Goal: Task Accomplishment & Management: Manage account settings

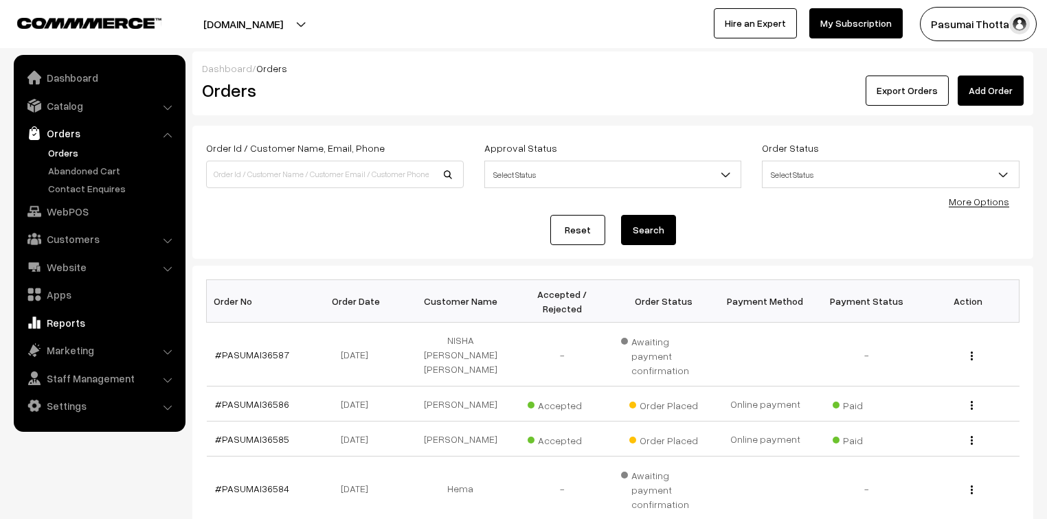
click at [77, 324] on link "Reports" at bounding box center [98, 322] width 163 height 25
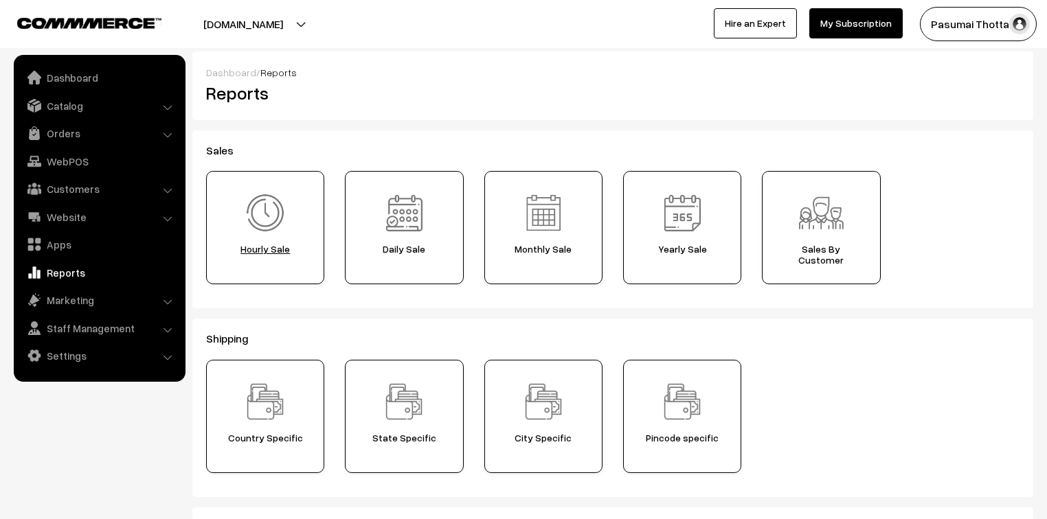
click at [274, 251] on span "Hourly Sale" at bounding box center [265, 249] width 109 height 11
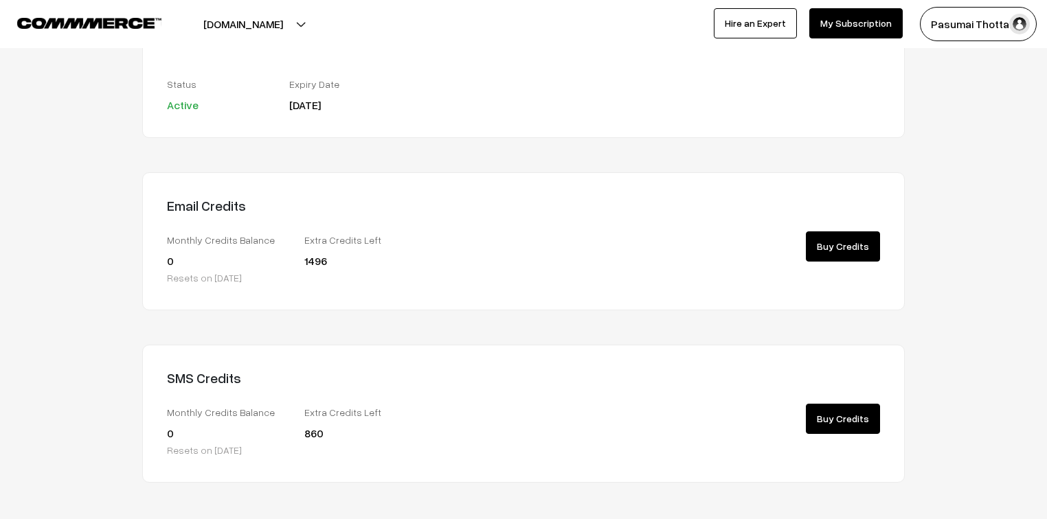
scroll to position [245, 0]
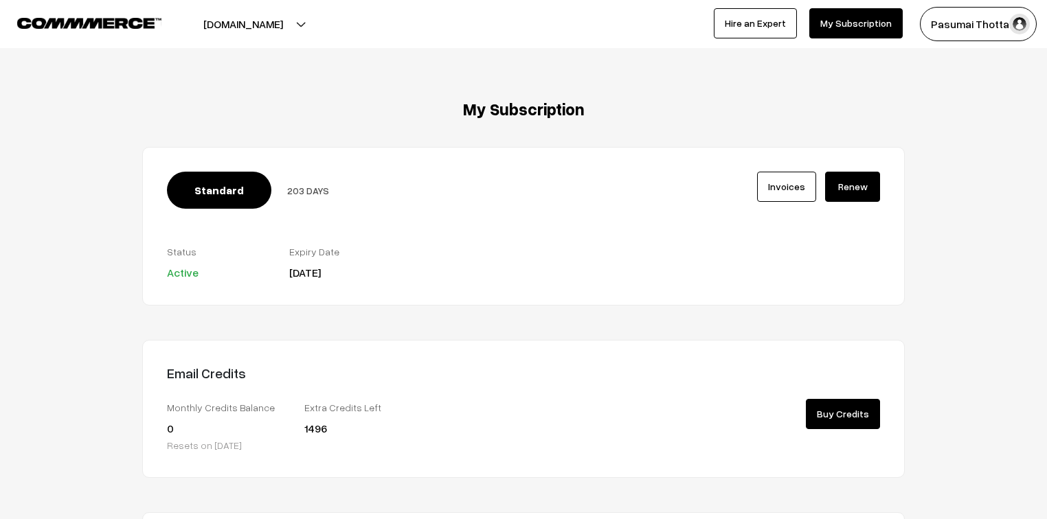
scroll to position [245, 0]
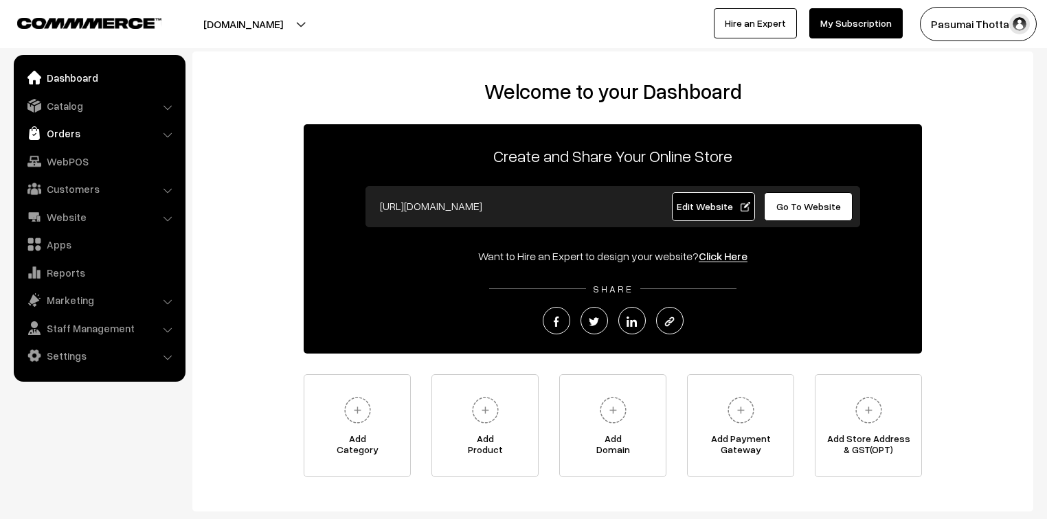
click at [67, 128] on link "Orders" at bounding box center [98, 133] width 163 height 25
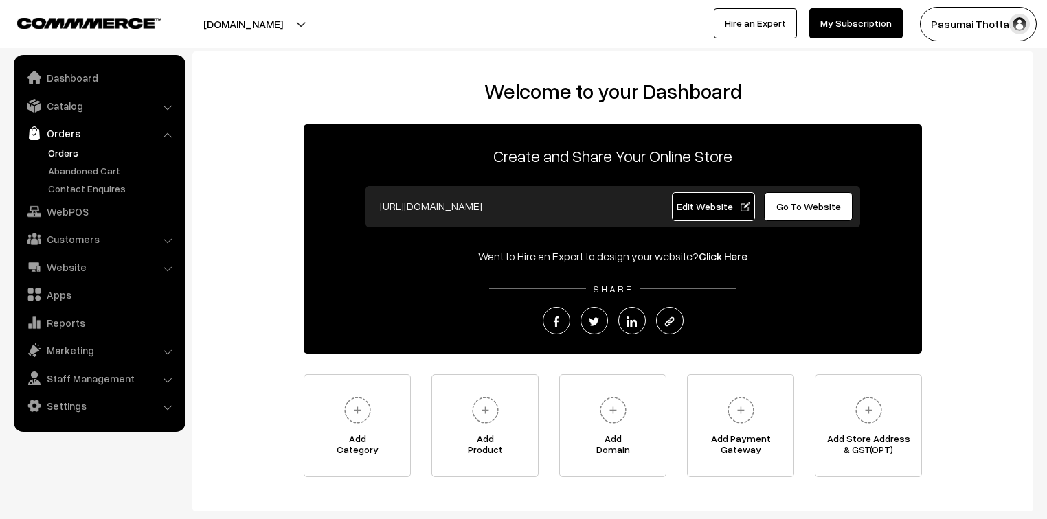
click at [67, 146] on link "Orders" at bounding box center [113, 153] width 136 height 14
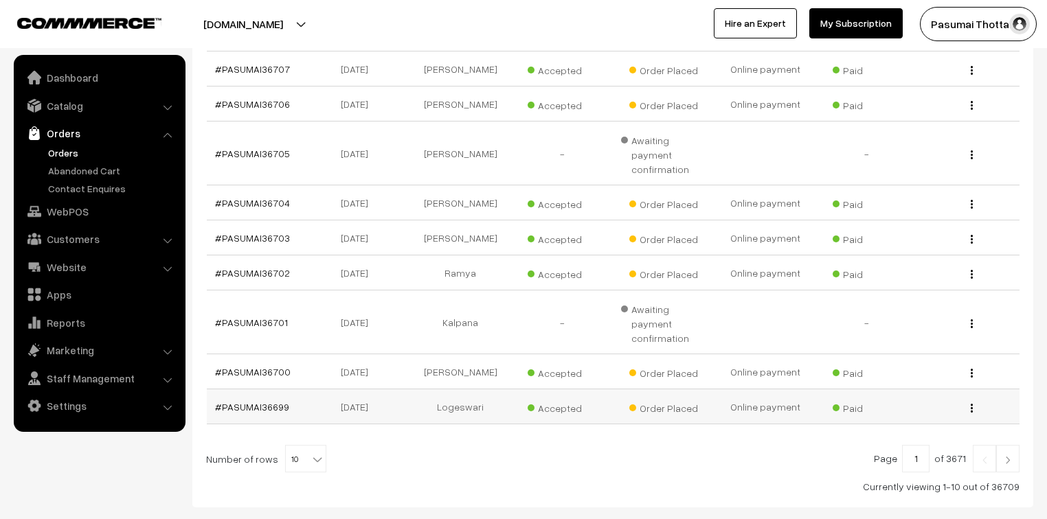
scroll to position [339, 0]
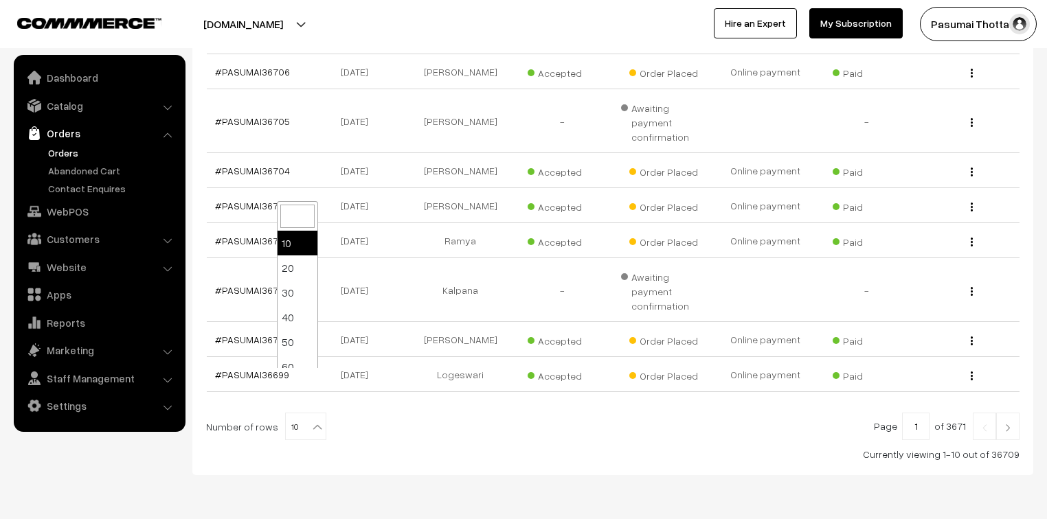
click at [293, 414] on span "10" at bounding box center [306, 427] width 40 height 27
select select "100"
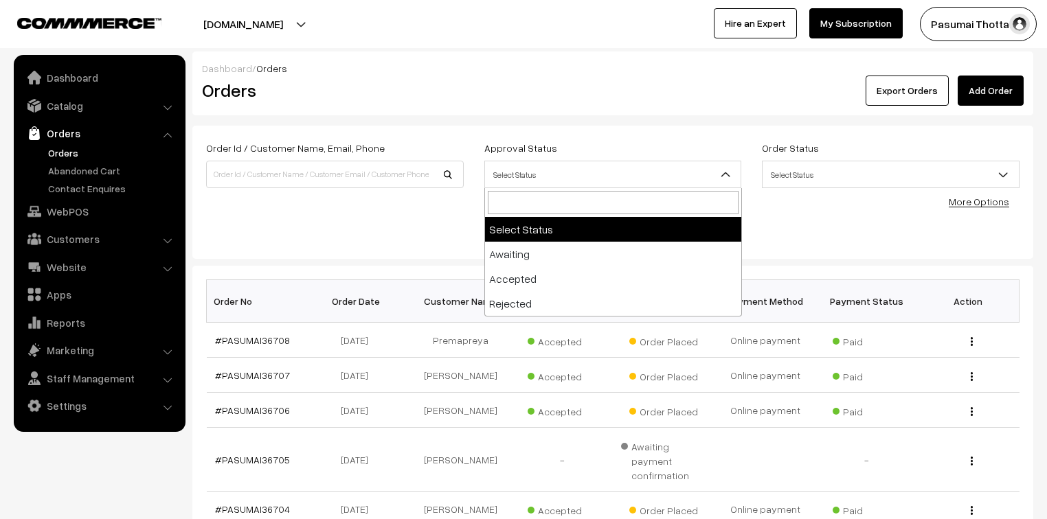
click at [534, 171] on span "Select Status" at bounding box center [613, 175] width 256 height 24
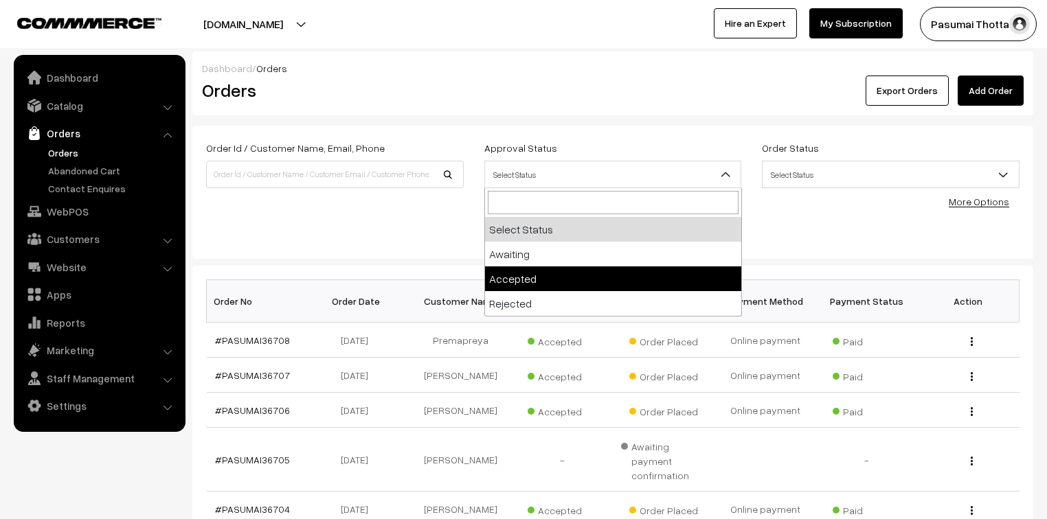
select select "1"
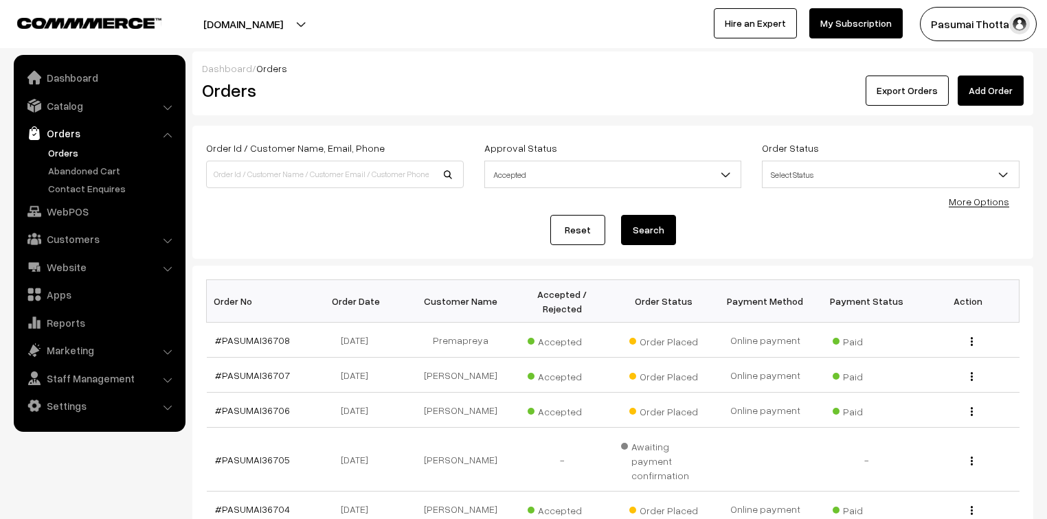
click at [631, 234] on button "Search" at bounding box center [648, 230] width 55 height 30
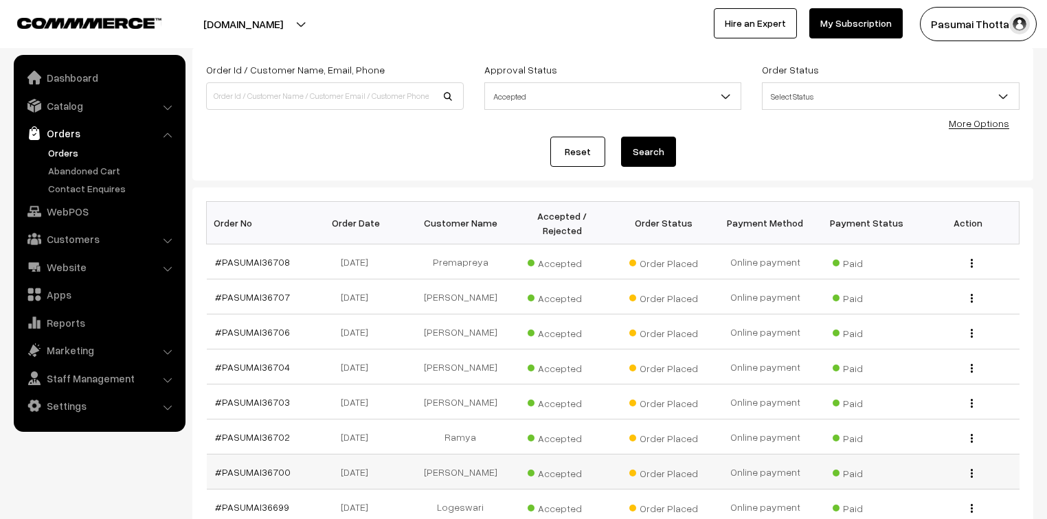
scroll to position [310, 0]
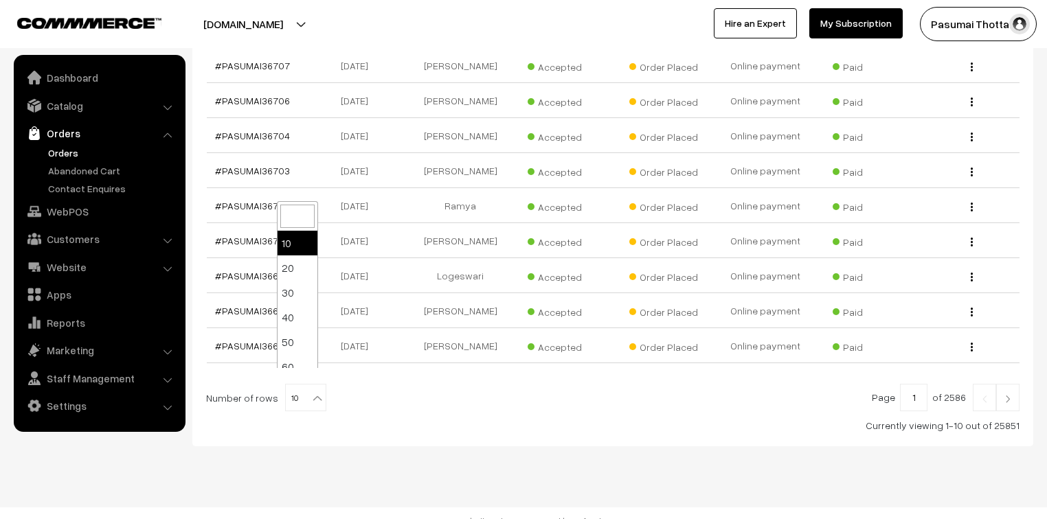
click at [310, 392] on b at bounding box center [317, 399] width 14 height 14
select select "100"
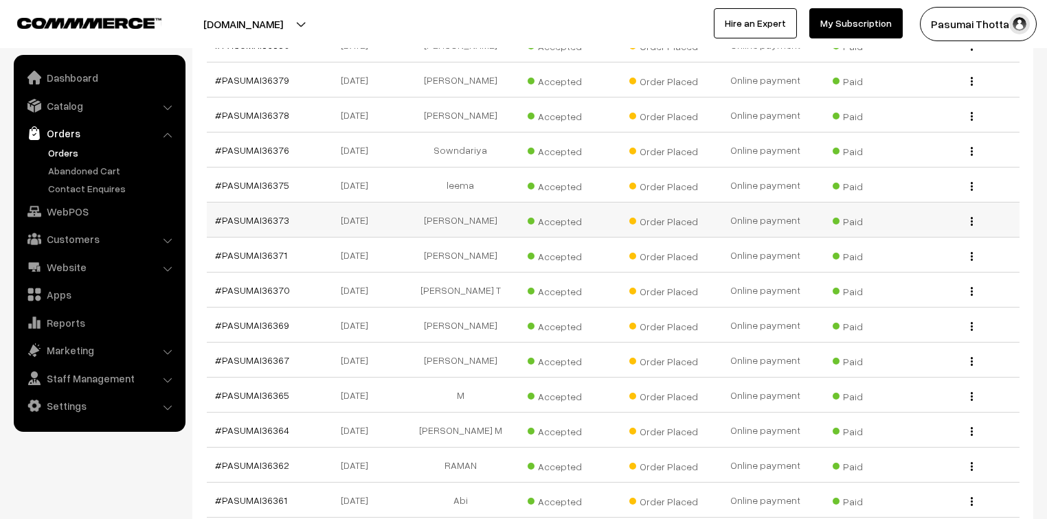
scroll to position [9045, 0]
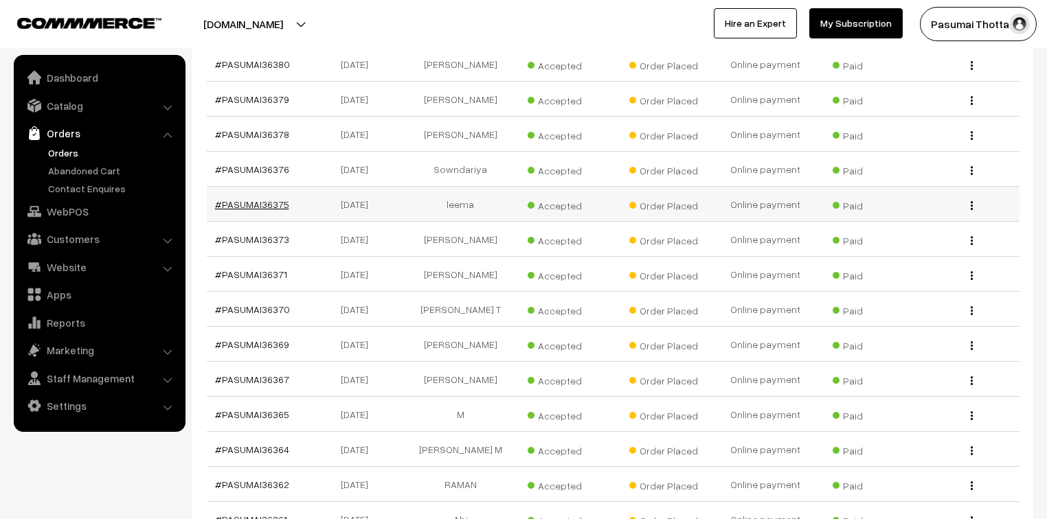
click at [270, 199] on link "#PASUMAI36375" at bounding box center [252, 205] width 74 height 12
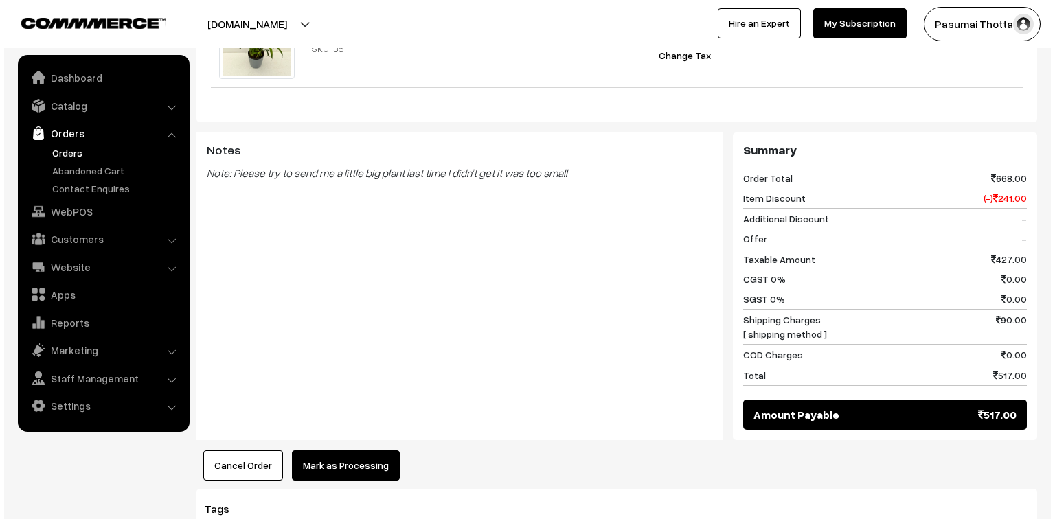
scroll to position [769, 0]
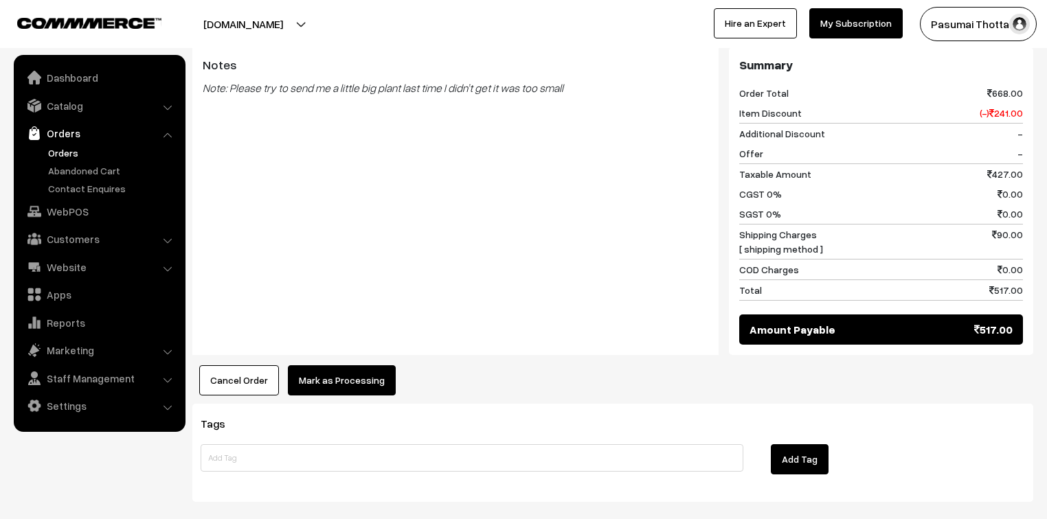
click at [330, 365] on button "Mark as Processing" at bounding box center [342, 380] width 108 height 30
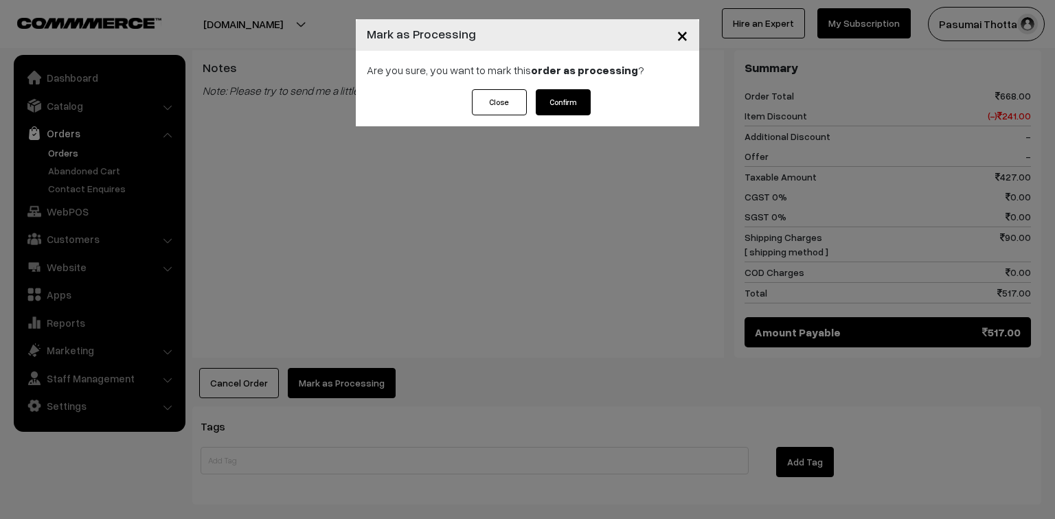
click at [565, 98] on button "Confirm" at bounding box center [563, 102] width 55 height 26
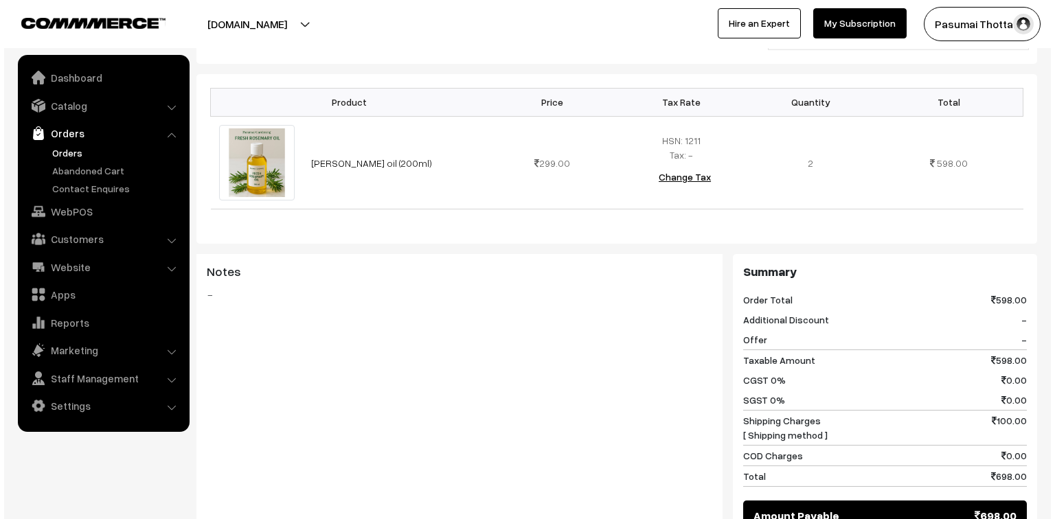
scroll to position [495, 0]
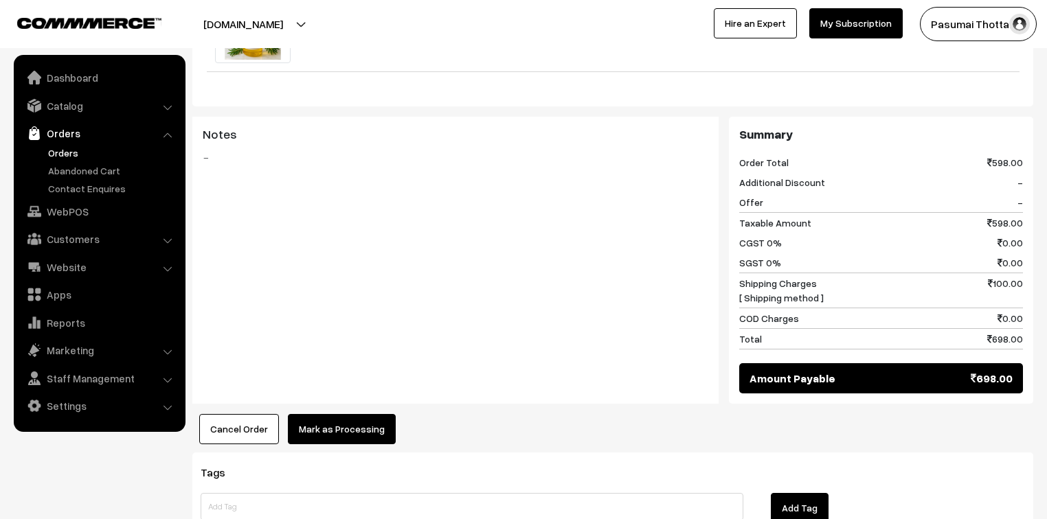
click at [335, 414] on button "Mark as Processing" at bounding box center [342, 429] width 108 height 30
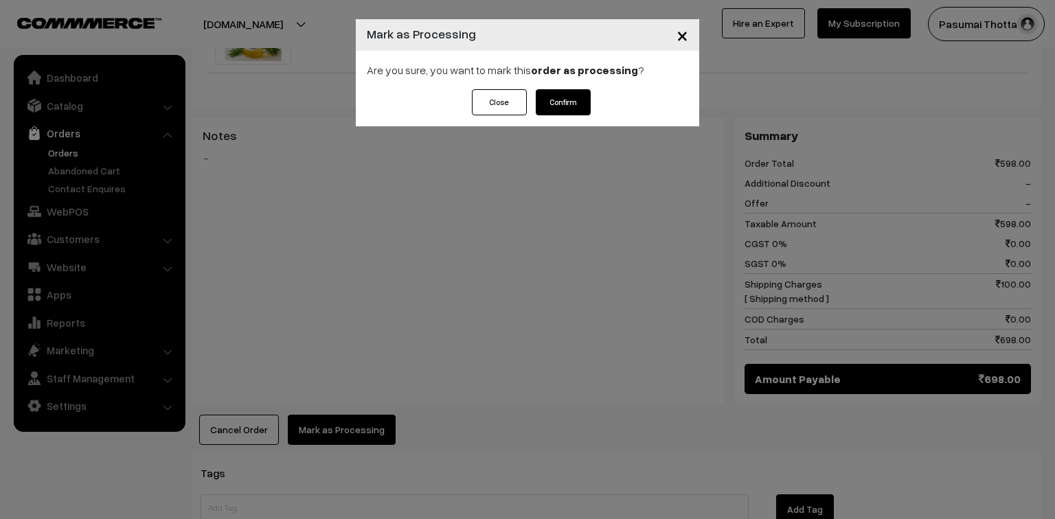
click at [561, 106] on button "Confirm" at bounding box center [563, 102] width 55 height 26
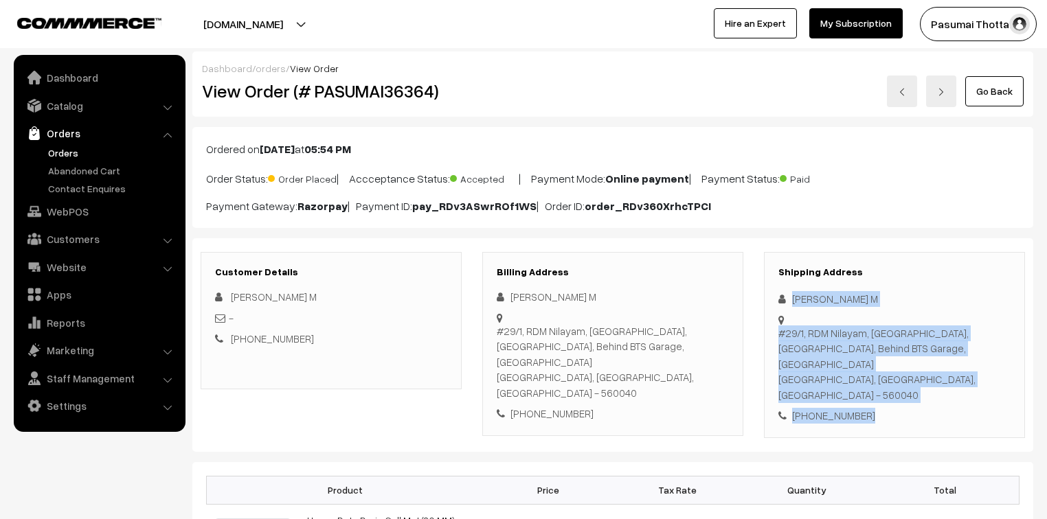
drag, startPoint x: 868, startPoint y: 386, endPoint x: 791, endPoint y: 295, distance: 119.4
click at [791, 295] on div "Shipping Address [PERSON_NAME] M [STREET_ADDRESS] [PHONE_NUMBER]" at bounding box center [894, 345] width 261 height 186
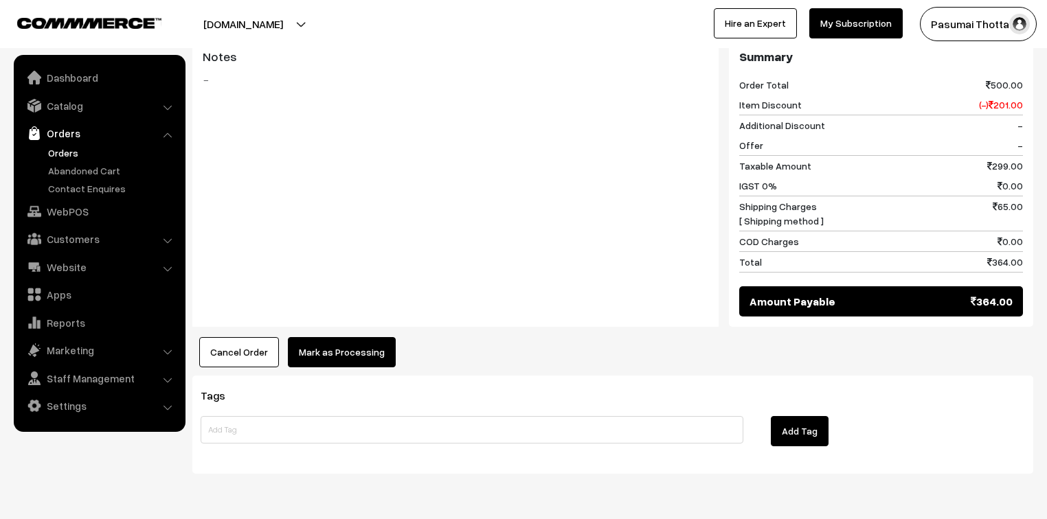
click at [346, 337] on button "Mark as Processing" at bounding box center [342, 352] width 108 height 30
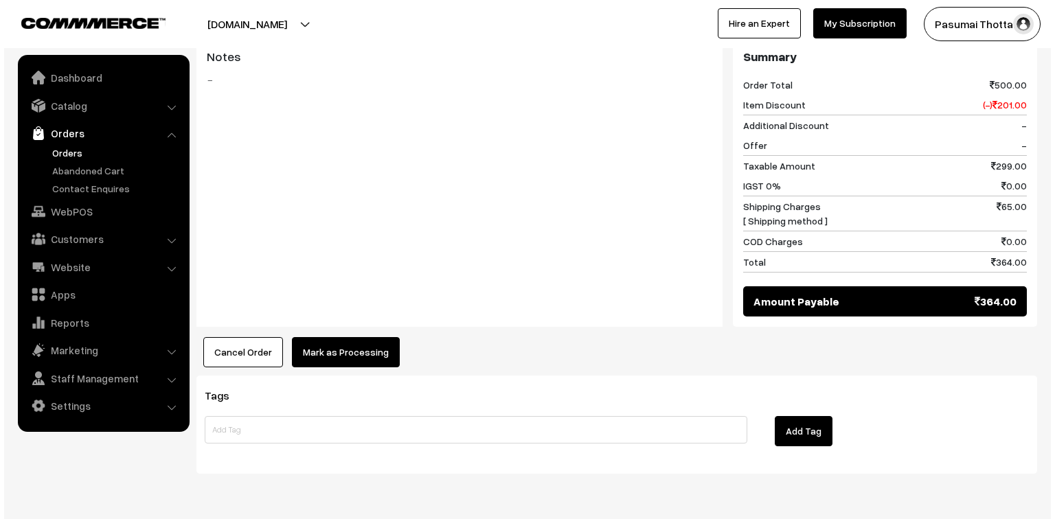
scroll to position [615, 0]
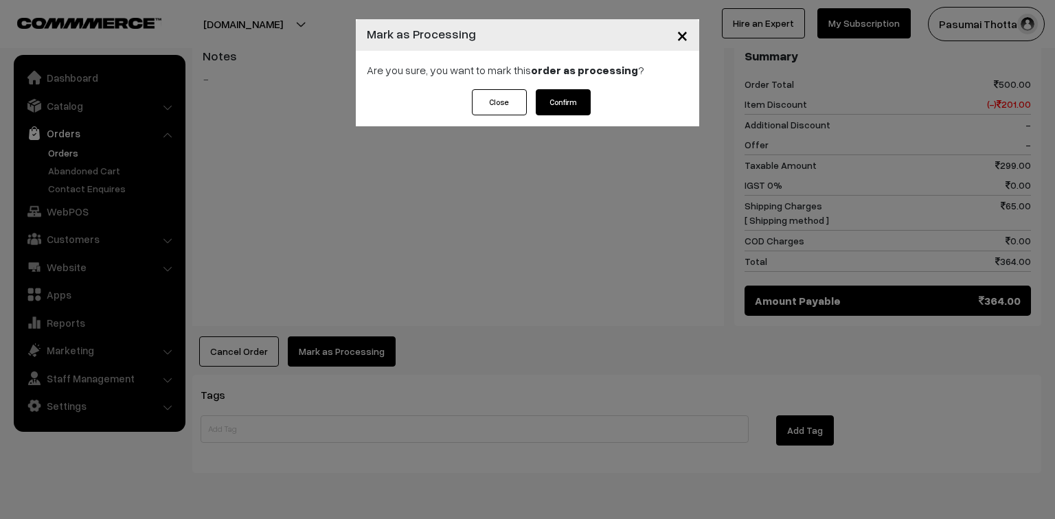
click at [563, 102] on button "Confirm" at bounding box center [563, 102] width 55 height 26
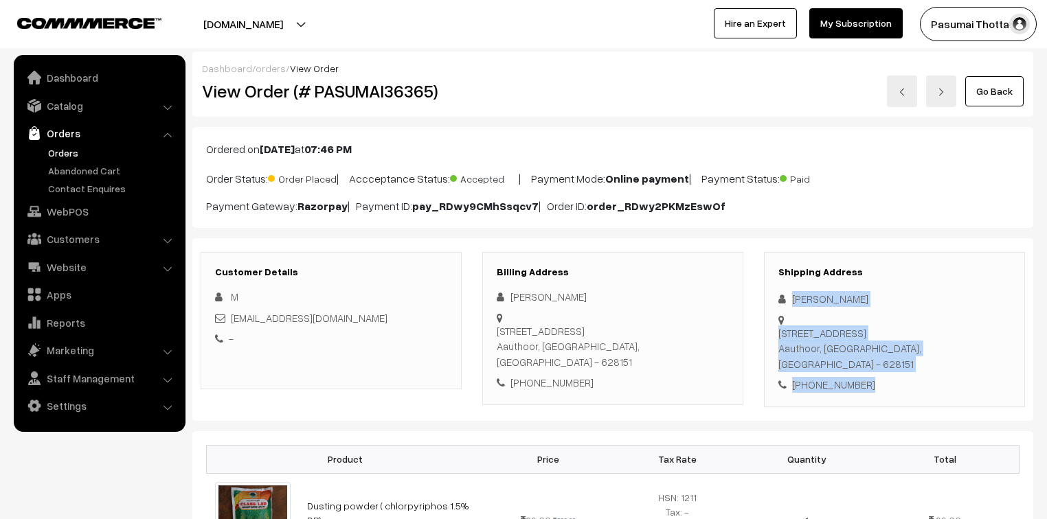
drag, startPoint x: 868, startPoint y: 357, endPoint x: 792, endPoint y: 295, distance: 97.7
click at [792, 295] on div "Shipping Address M Eswari 41/A middle Street, Keeranur Aauthoor, Tamil Nadu, In…" at bounding box center [894, 329] width 261 height 155
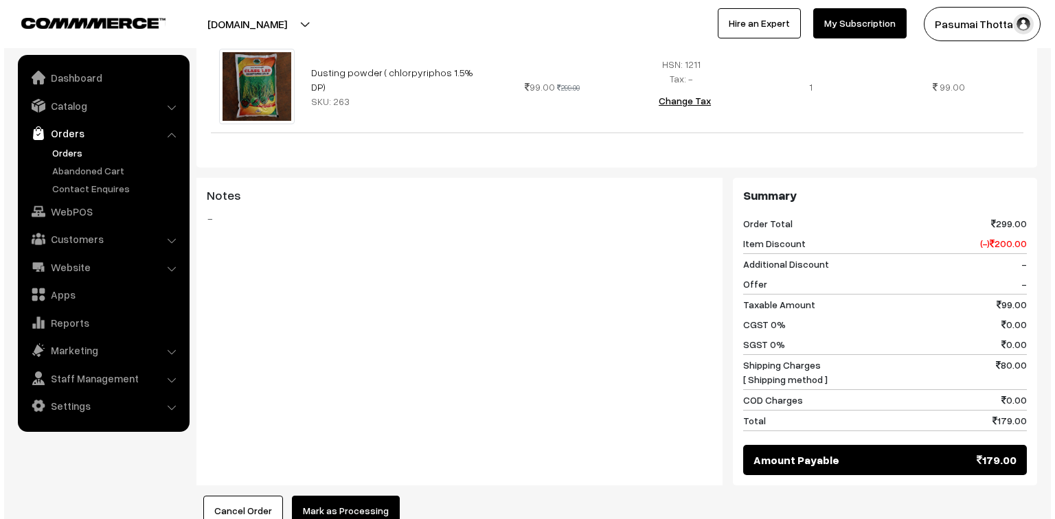
scroll to position [550, 0]
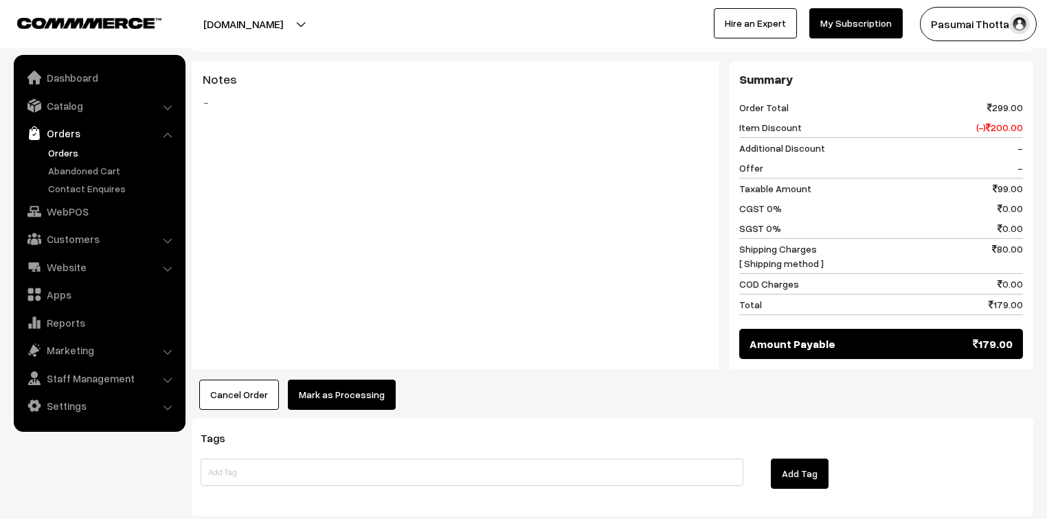
click at [339, 382] on button "Mark as Processing" at bounding box center [342, 395] width 108 height 30
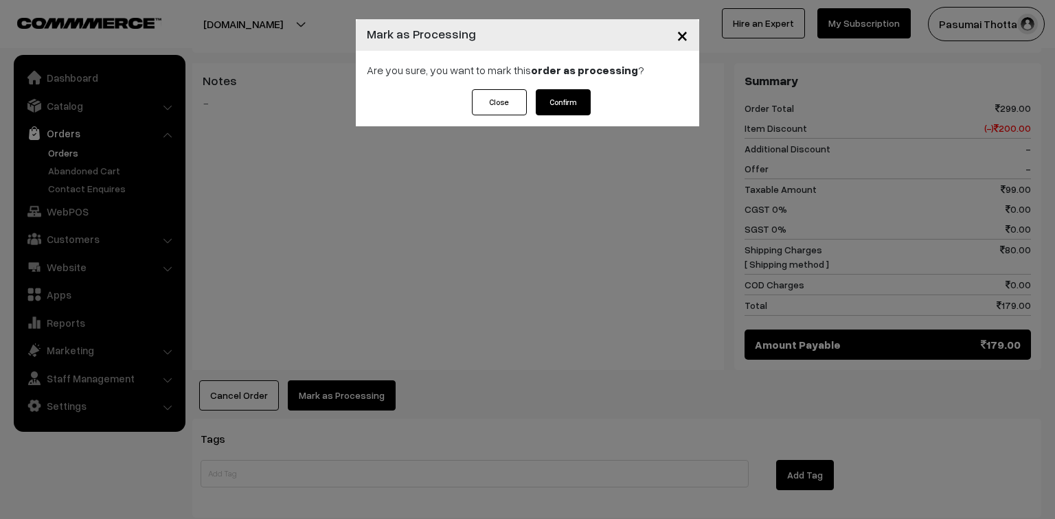
click at [565, 107] on button "Confirm" at bounding box center [563, 102] width 55 height 26
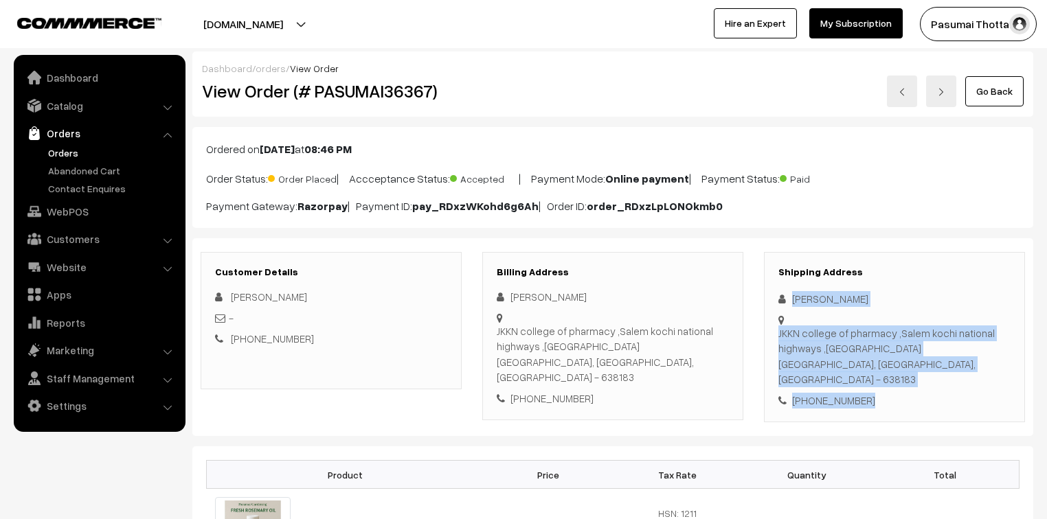
drag, startPoint x: 866, startPoint y: 385, endPoint x: 788, endPoint y: 297, distance: 117.3
click at [788, 297] on div "Shipping Address Deepthi K JKKN college of pharmacy ,Salem kochi national highw…" at bounding box center [894, 337] width 261 height 171
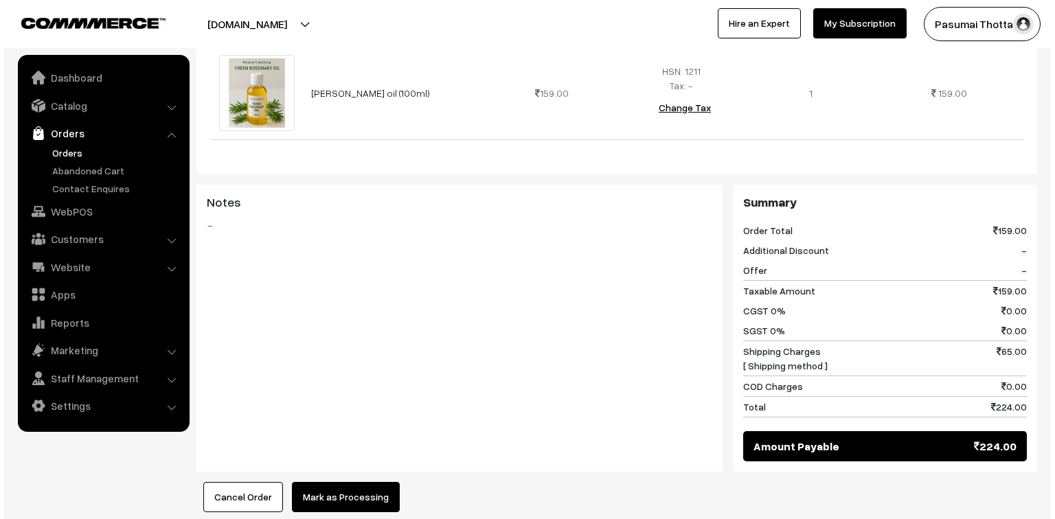
scroll to position [550, 0]
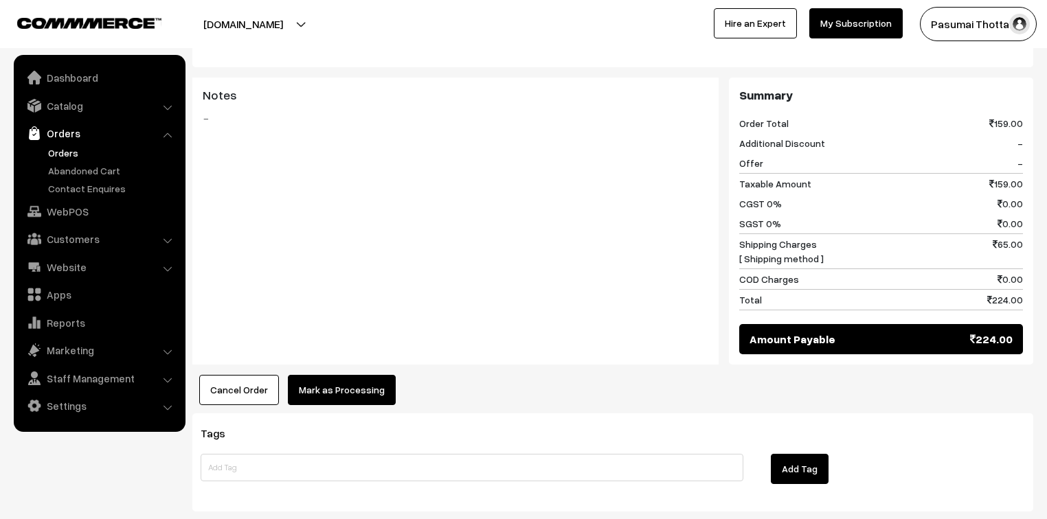
click at [357, 381] on button "Mark as Processing" at bounding box center [342, 390] width 108 height 30
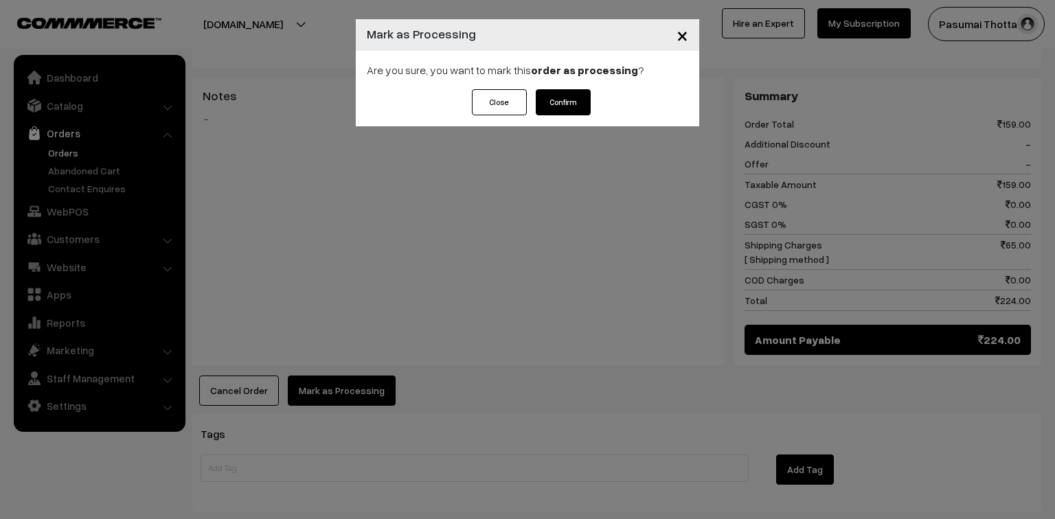
click at [552, 102] on button "Confirm" at bounding box center [563, 102] width 55 height 26
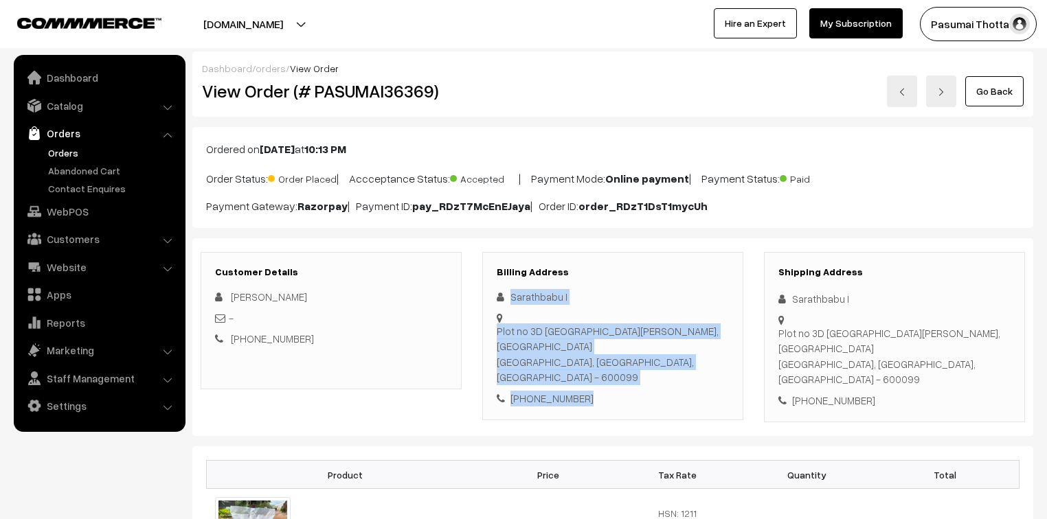
drag, startPoint x: 583, startPoint y: 365, endPoint x: 509, endPoint y: 289, distance: 105.9
click at [509, 289] on div "Sarathbabu I Plot no 3D 7th street vijayalakshmi nagar, puthagaram Chennai, Tam…" at bounding box center [613, 347] width 232 height 117
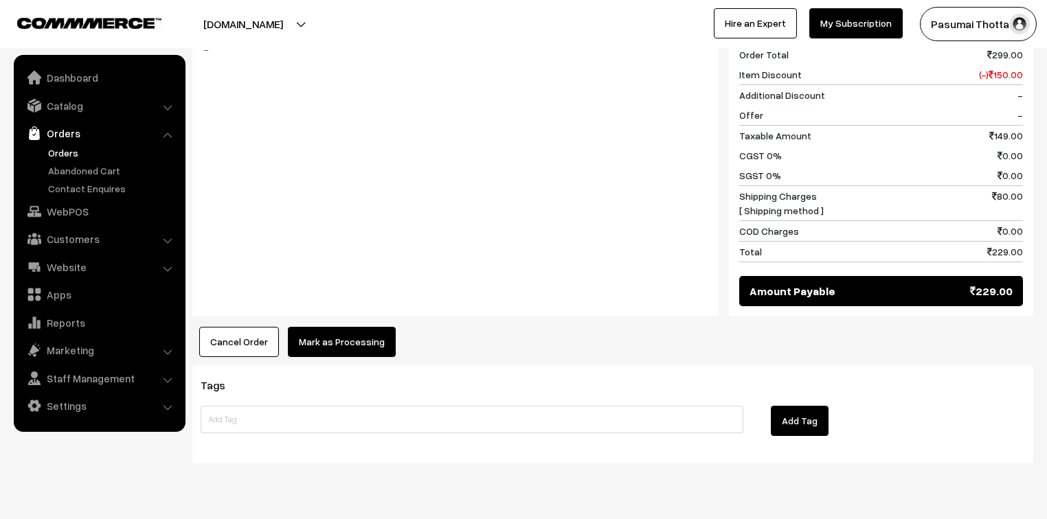
click at [347, 327] on button "Mark as Processing" at bounding box center [342, 342] width 108 height 30
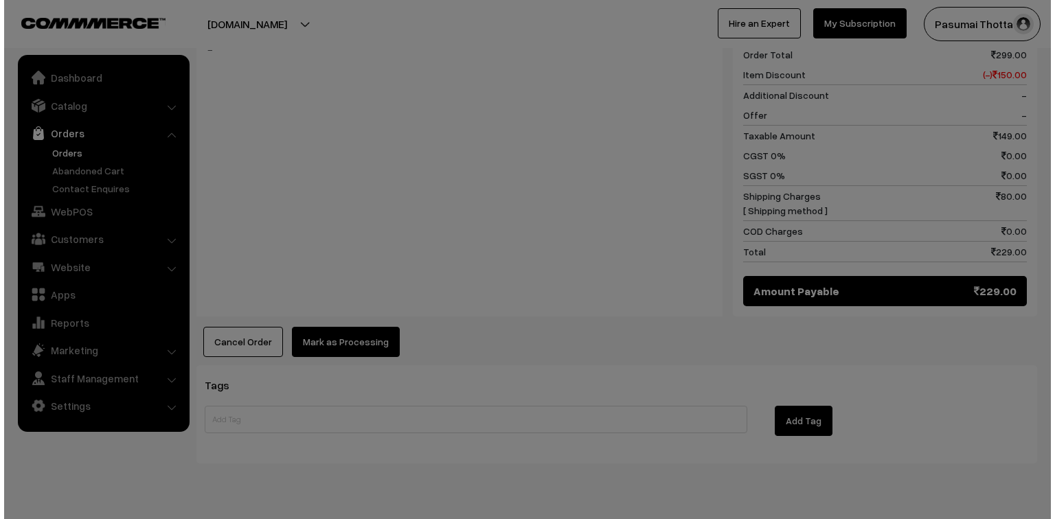
scroll to position [619, 0]
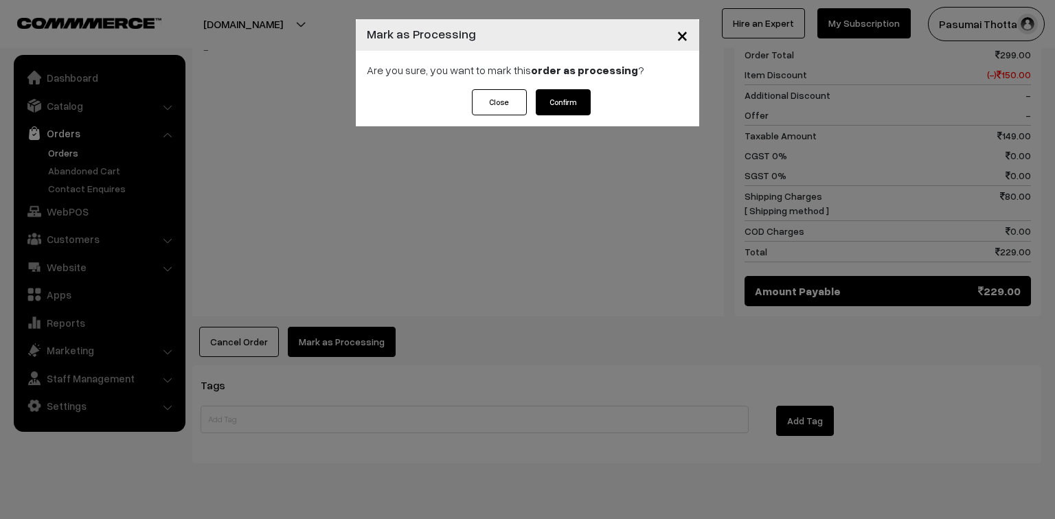
click at [559, 102] on button "Confirm" at bounding box center [563, 102] width 55 height 26
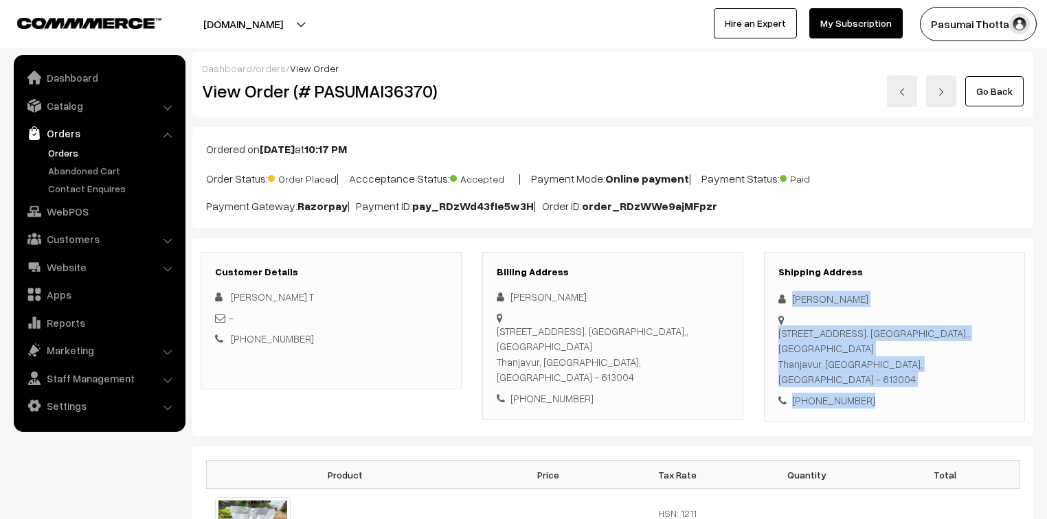
drag, startPoint x: 872, startPoint y: 389, endPoint x: 789, endPoint y: 293, distance: 126.6
click at [789, 293] on div "Shipping Address [PERSON_NAME] [STREET_ADDRESS]. [PERSON_NAME],, [GEOGRAPHIC_DA…" at bounding box center [894, 337] width 261 height 171
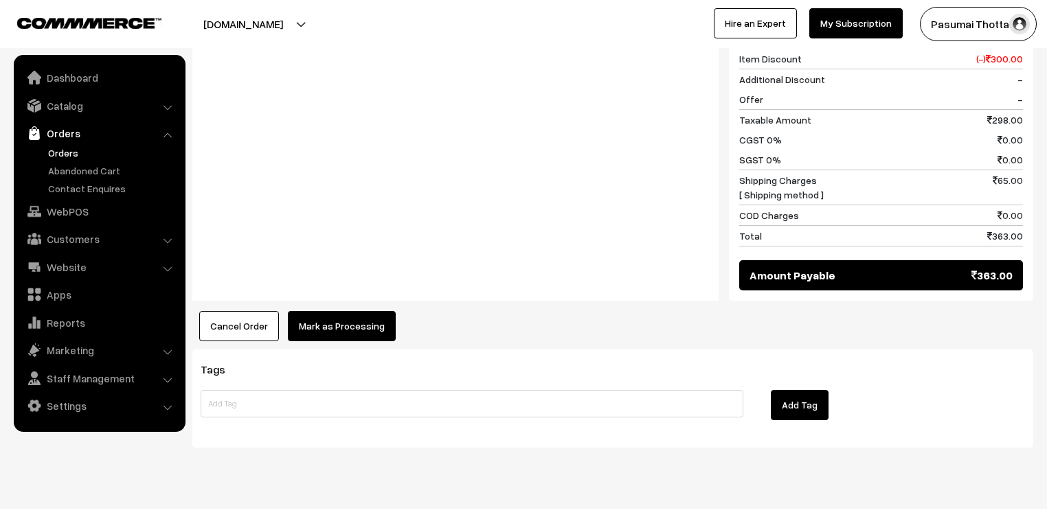
click at [326, 311] on button "Mark as Processing" at bounding box center [342, 326] width 108 height 30
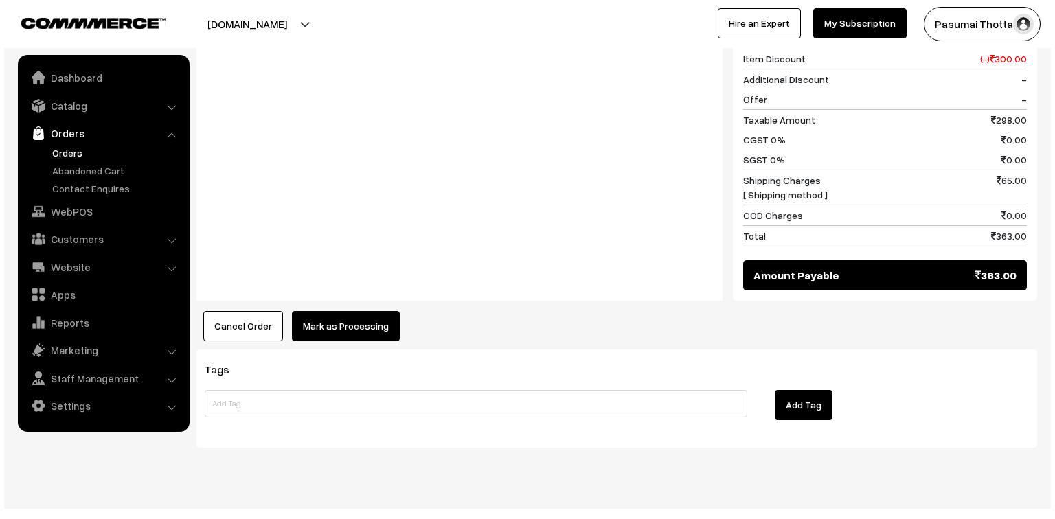
scroll to position [635, 0]
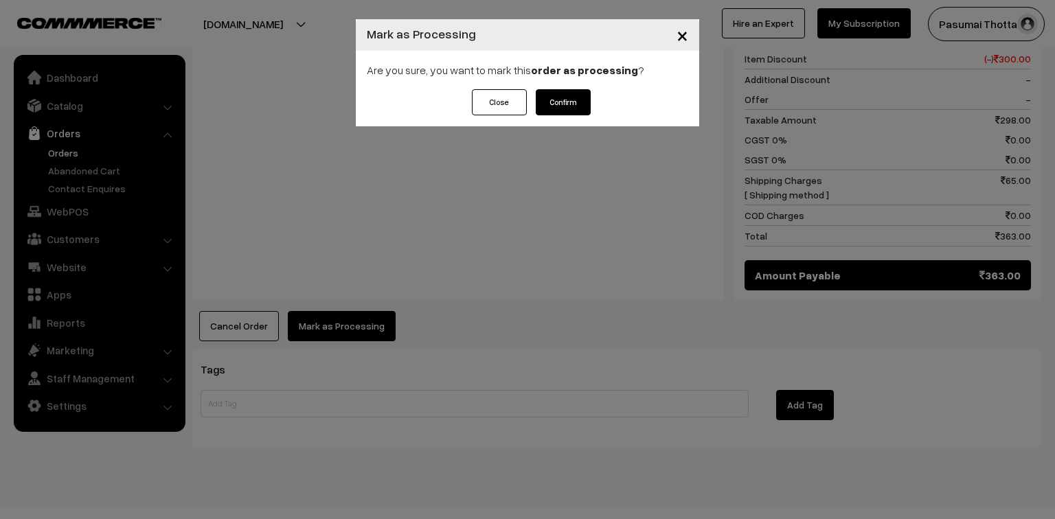
click at [554, 104] on button "Confirm" at bounding box center [563, 102] width 55 height 26
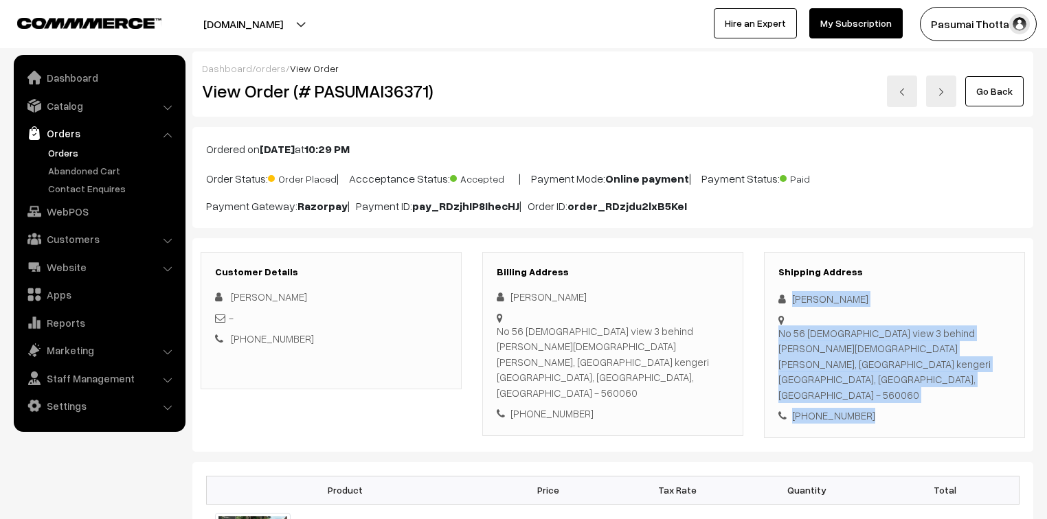
drag, startPoint x: 788, startPoint y: 291, endPoint x: 864, endPoint y: 380, distance: 116.9
click at [864, 380] on div "Shipping Address [PERSON_NAME] N [STREET_ADDRESS][DEMOGRAPHIC_DATA][PERSON_NAME…" at bounding box center [894, 345] width 261 height 186
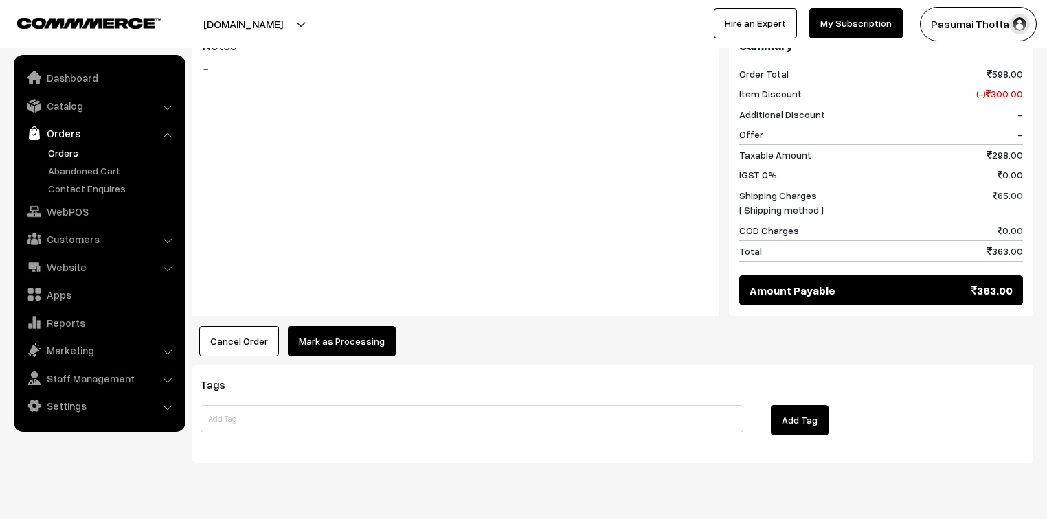
click at [337, 326] on button "Mark as Processing" at bounding box center [342, 341] width 108 height 30
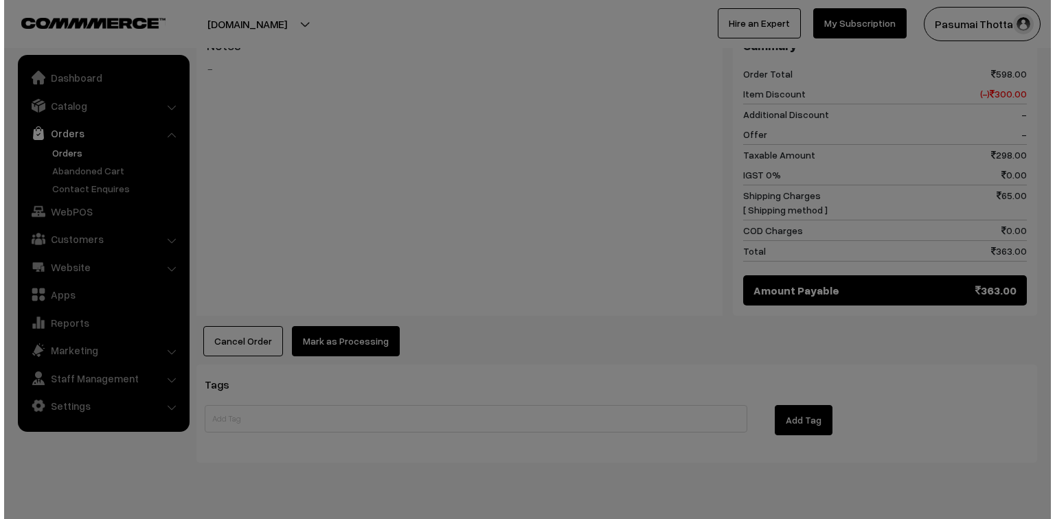
scroll to position [615, 0]
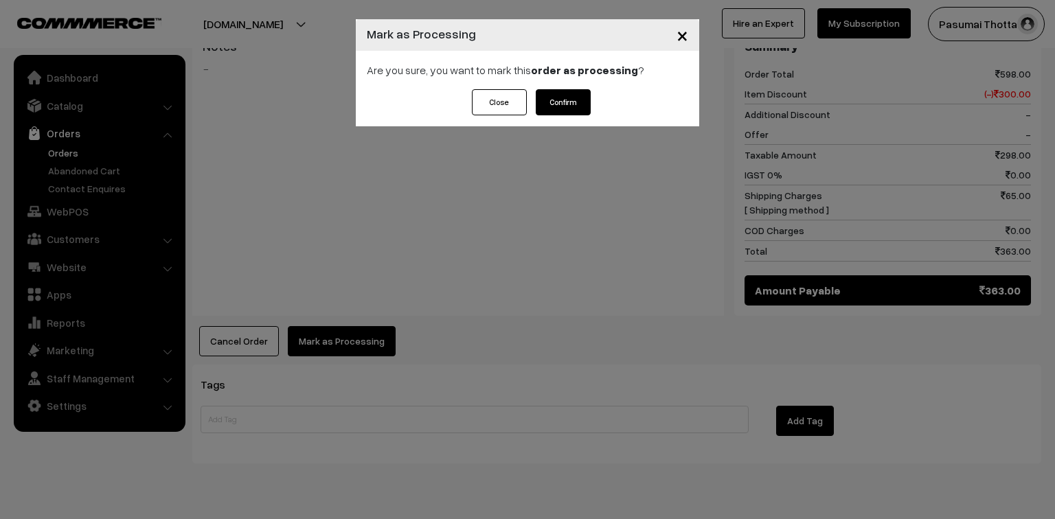
click at [572, 93] on button "Confirm" at bounding box center [563, 102] width 55 height 26
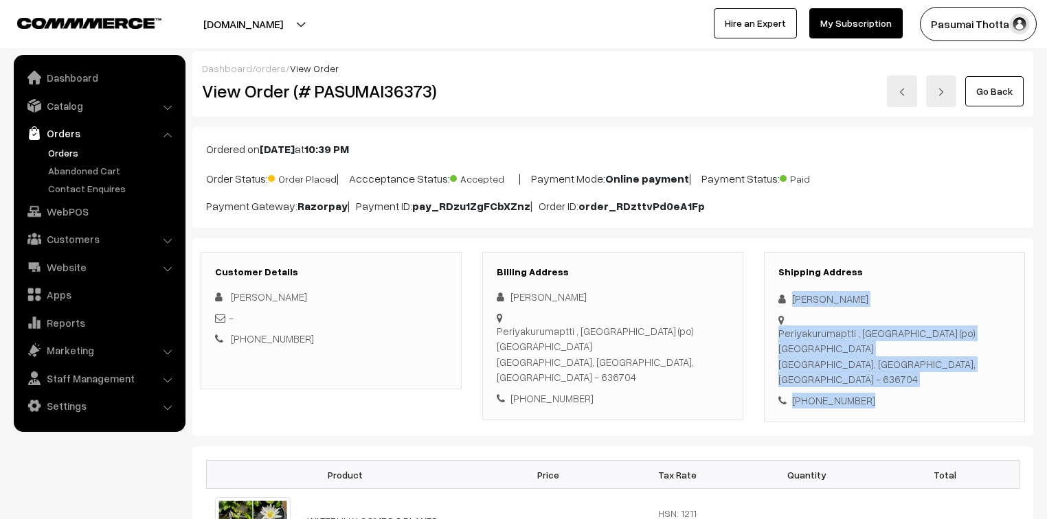
drag, startPoint x: 870, startPoint y: 360, endPoint x: 786, endPoint y: 286, distance: 111.9
click at [786, 286] on div "Shipping Address Rudhra Moorthy Periyakurumaptti , kuppur (po) Dharmapuri Dharm…" at bounding box center [894, 337] width 261 height 171
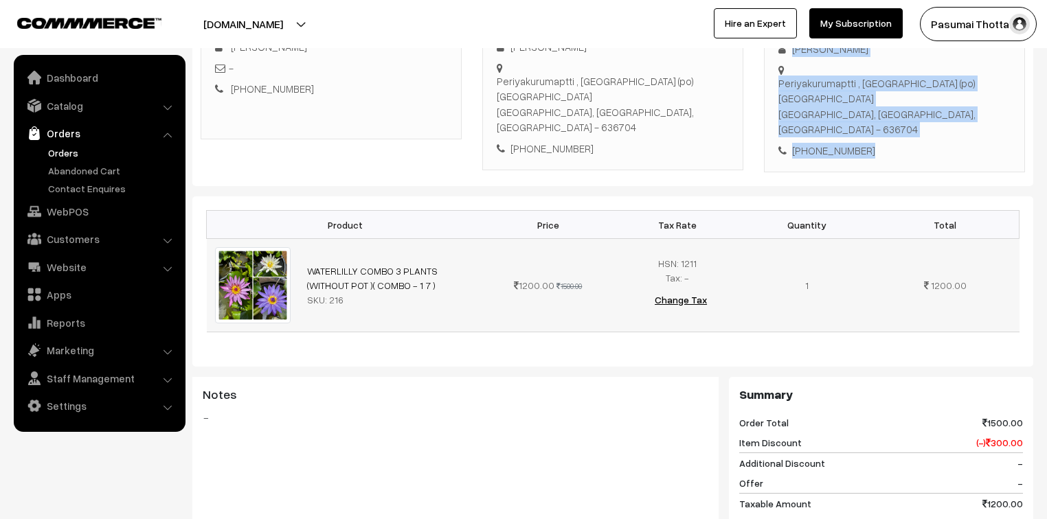
scroll to position [220, 0]
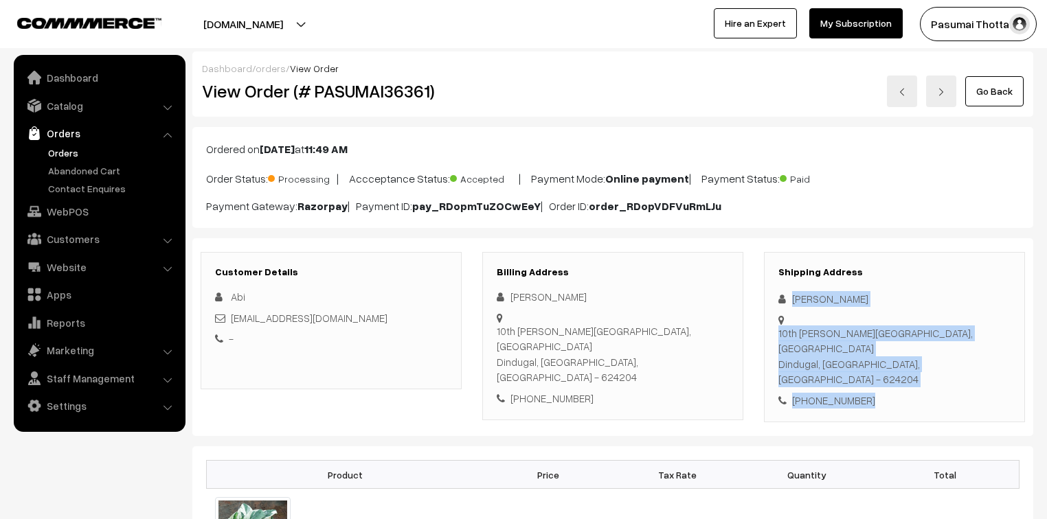
drag, startPoint x: 792, startPoint y: 299, endPoint x: 866, endPoint y: 353, distance: 91.4
click at [866, 353] on div "Shipping Address Abi Preetha 10th ward gounder street, Ayyampalayam Dindugal, T…" at bounding box center [894, 337] width 261 height 171
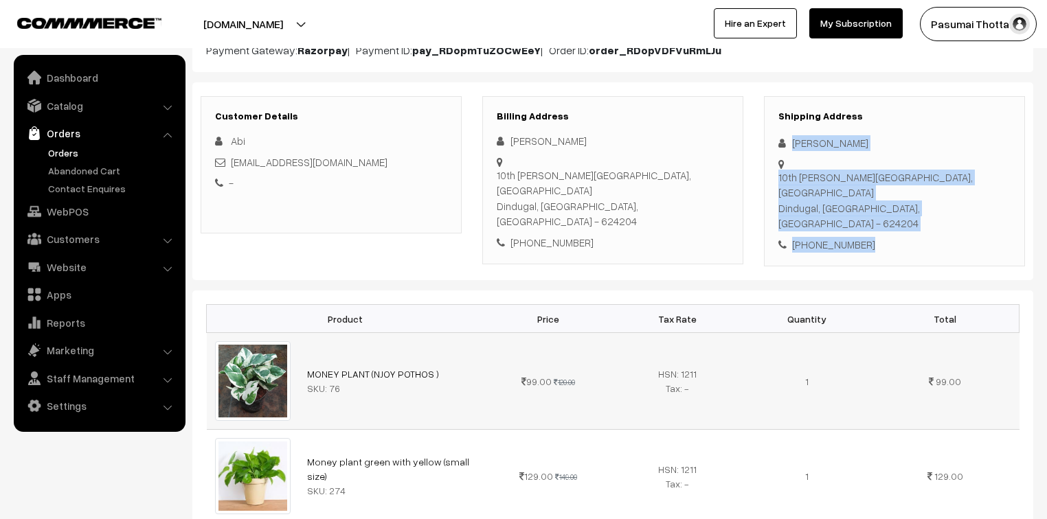
scroll to position [146, 0]
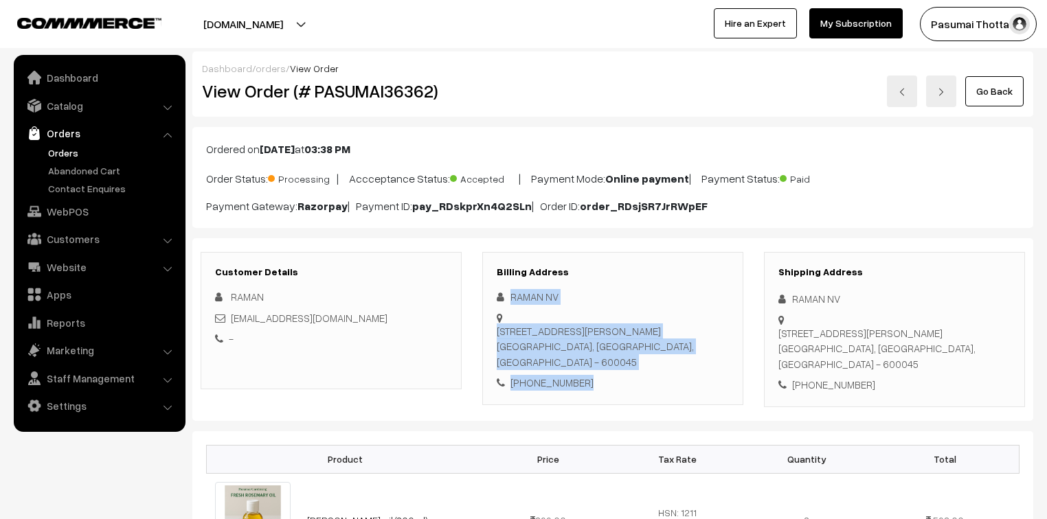
drag, startPoint x: 510, startPoint y: 296, endPoint x: 596, endPoint y: 342, distance: 97.4
click at [596, 342] on div "RAMAN NV [STREET_ADDRESS][PERSON_NAME] [PHONE_NUMBER]" at bounding box center [613, 340] width 232 height 102
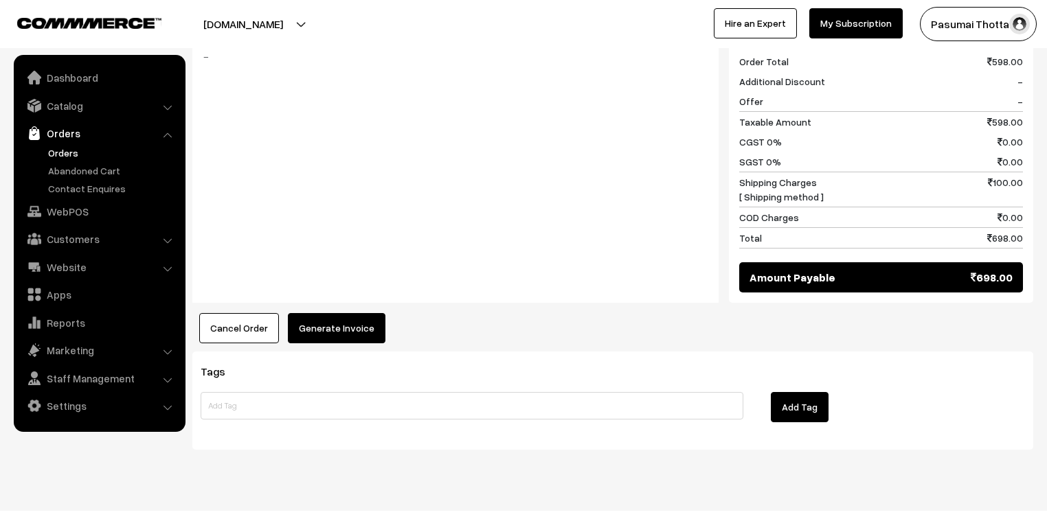
click at [328, 313] on button "Generate Invoice" at bounding box center [337, 328] width 98 height 30
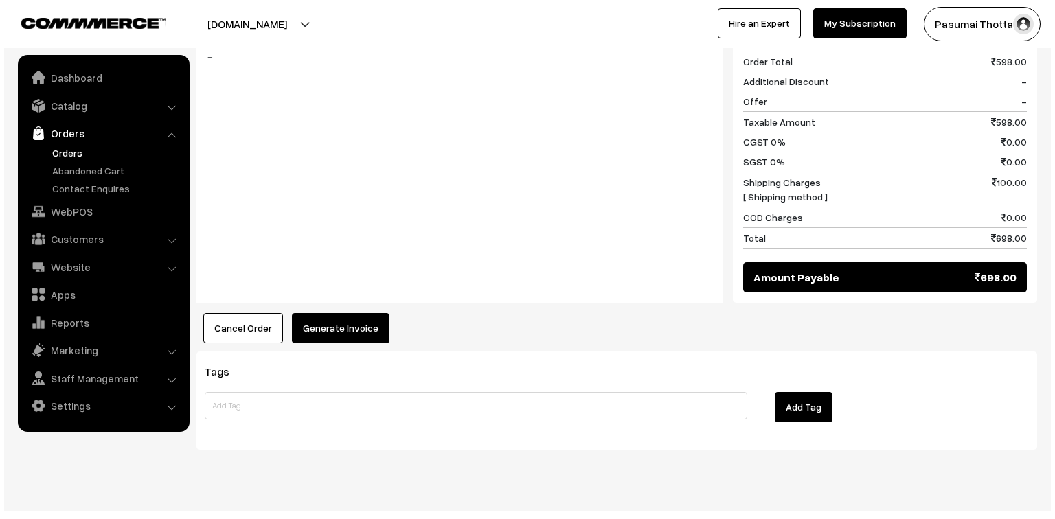
scroll to position [596, 0]
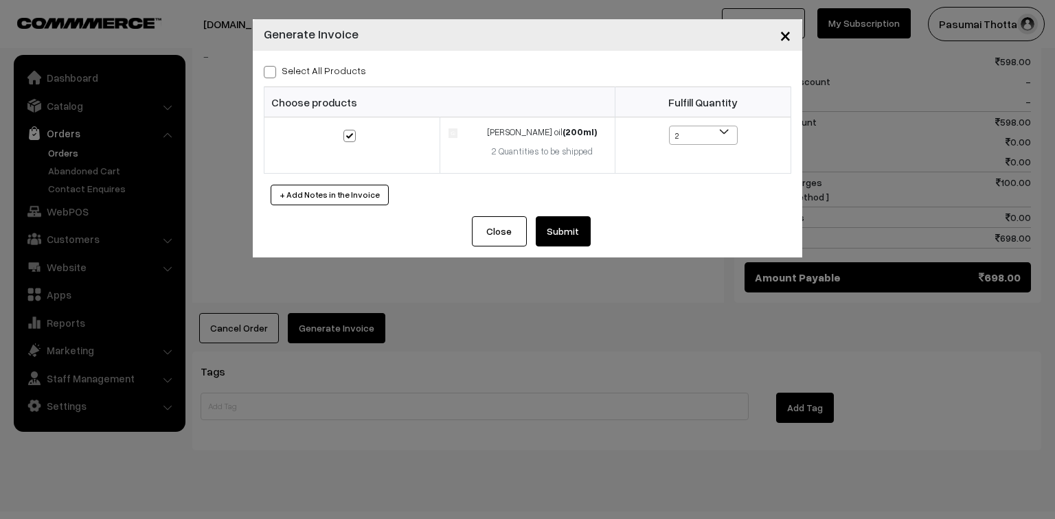
click at [561, 221] on button "Submit" at bounding box center [563, 231] width 55 height 30
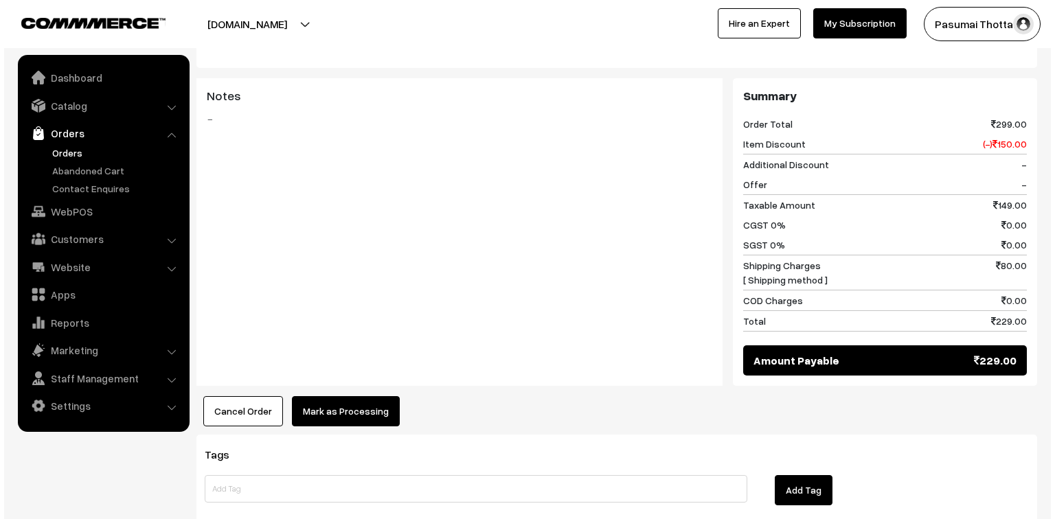
scroll to position [550, 0]
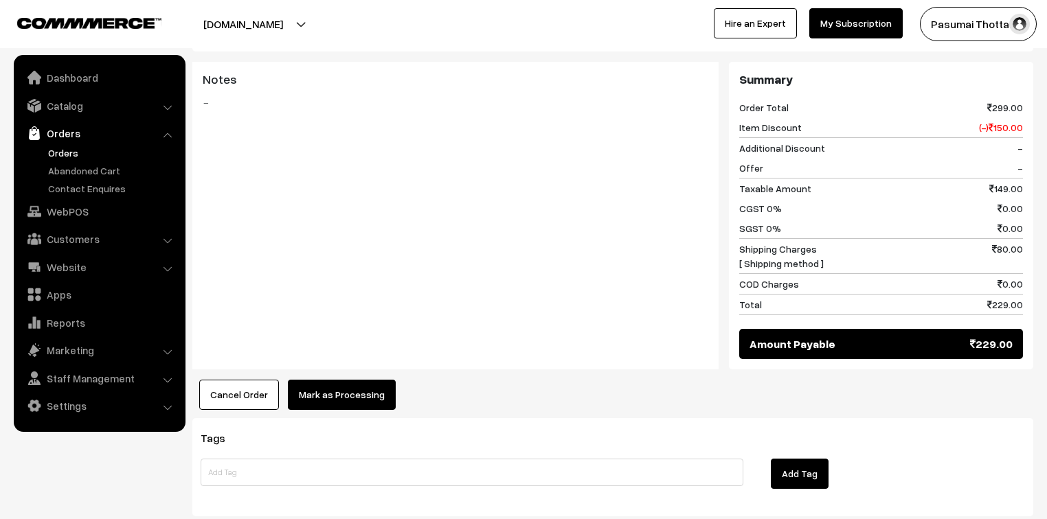
click at [322, 380] on button "Mark as Processing" at bounding box center [342, 395] width 108 height 30
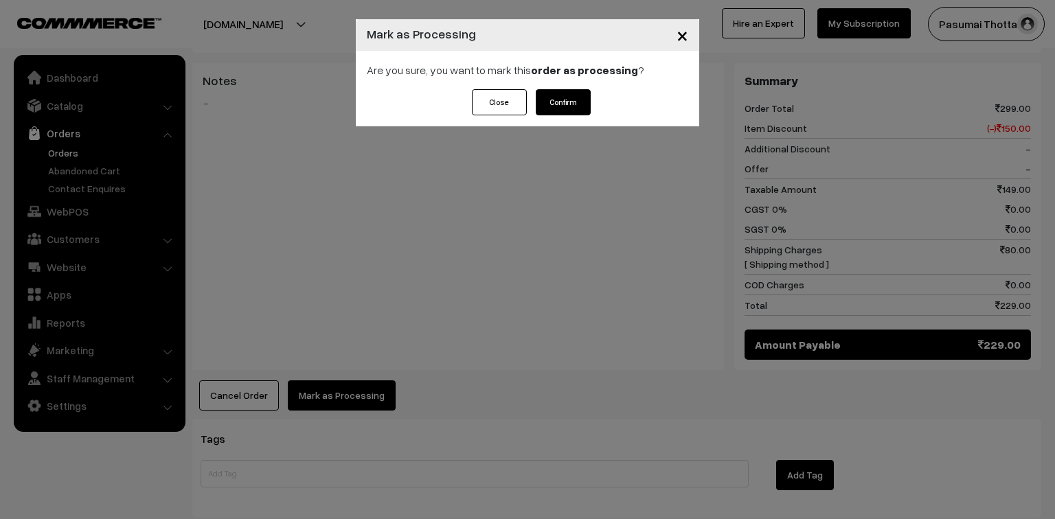
click at [572, 96] on button "Confirm" at bounding box center [563, 102] width 55 height 26
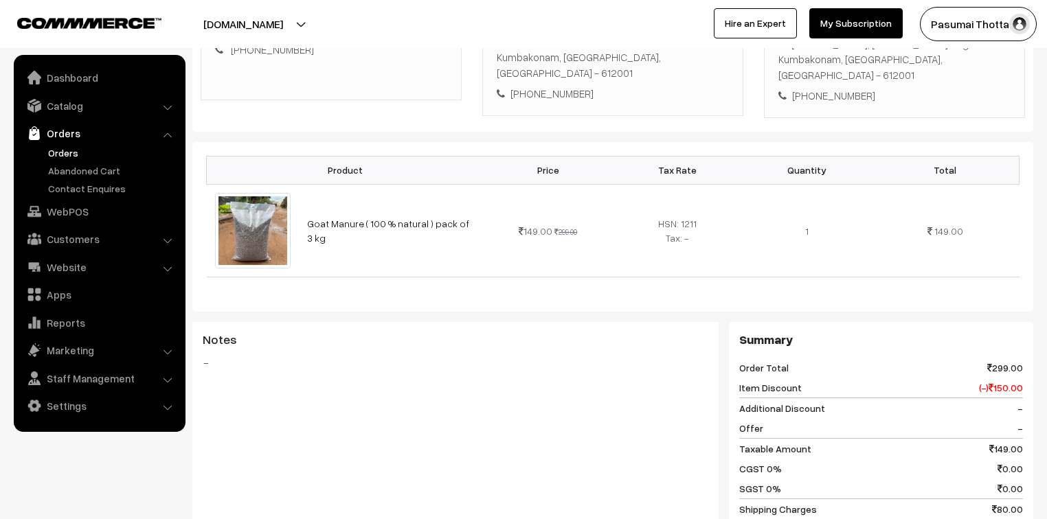
scroll to position [275, 0]
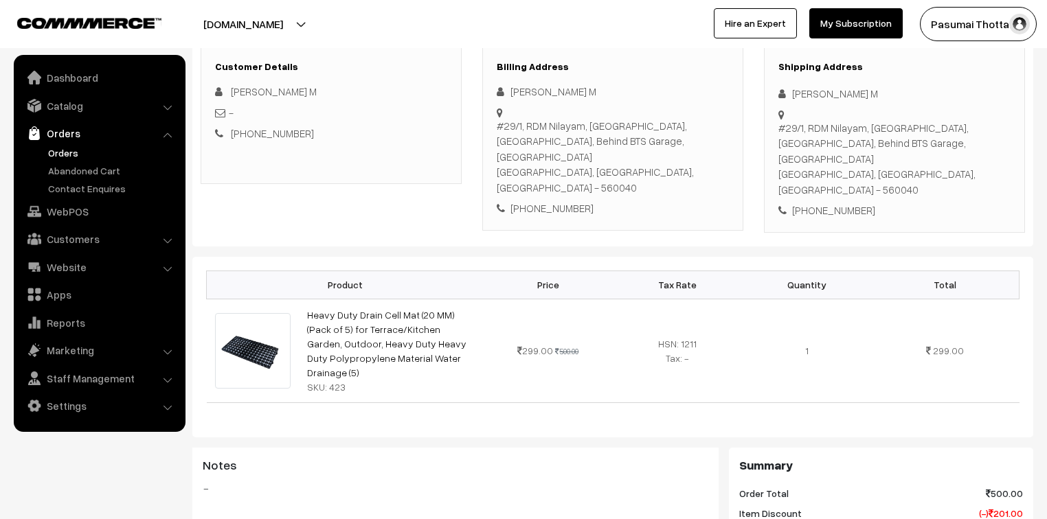
scroll to position [55, 0]
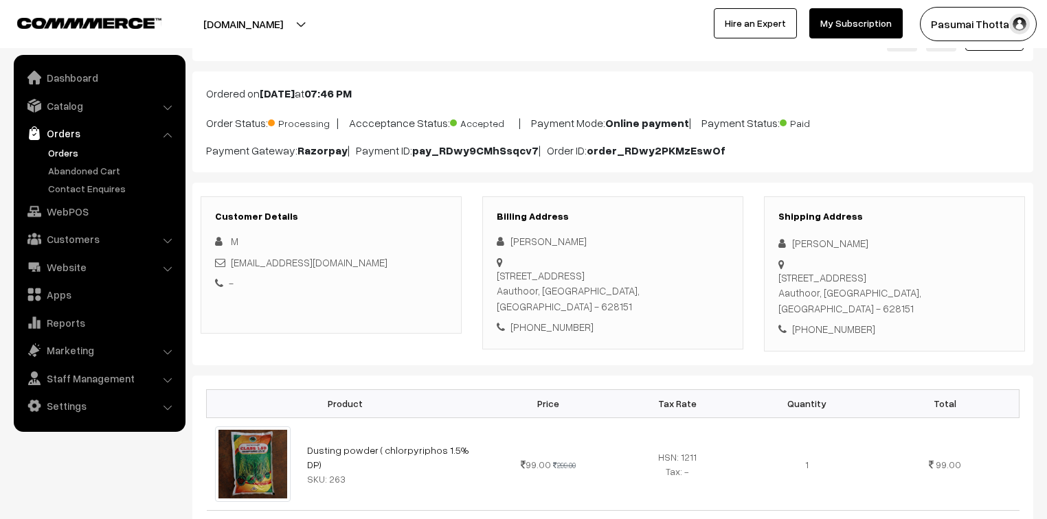
scroll to position [55, 0]
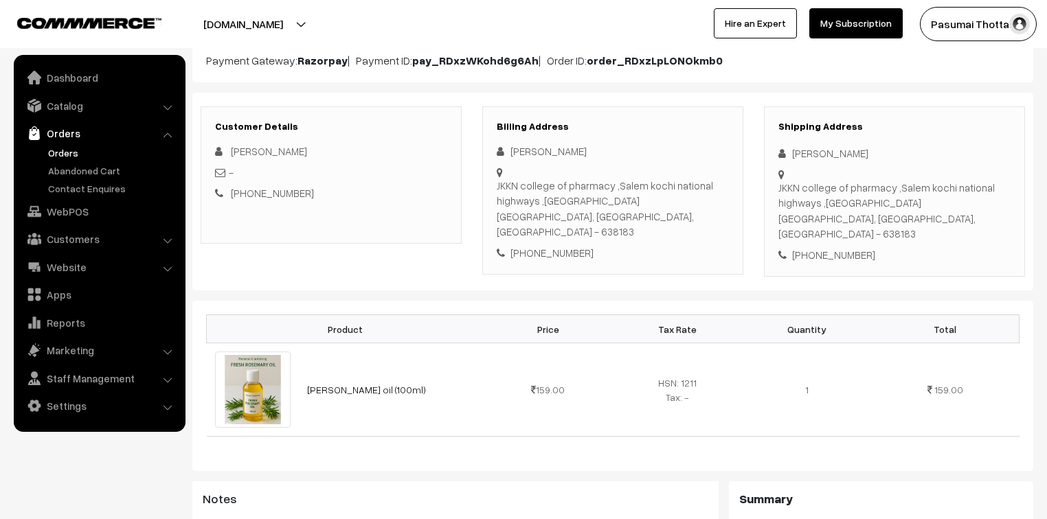
scroll to position [165, 0]
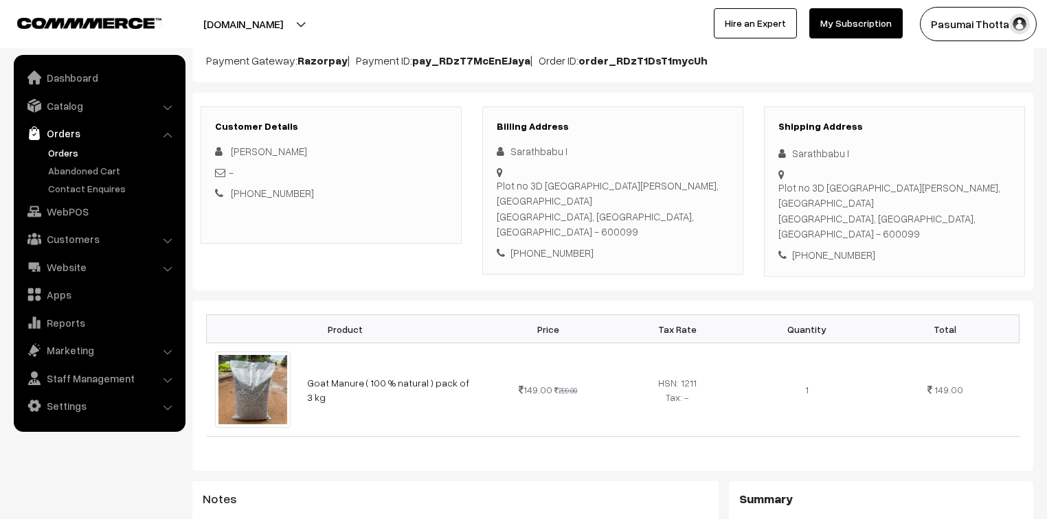
scroll to position [165, 0]
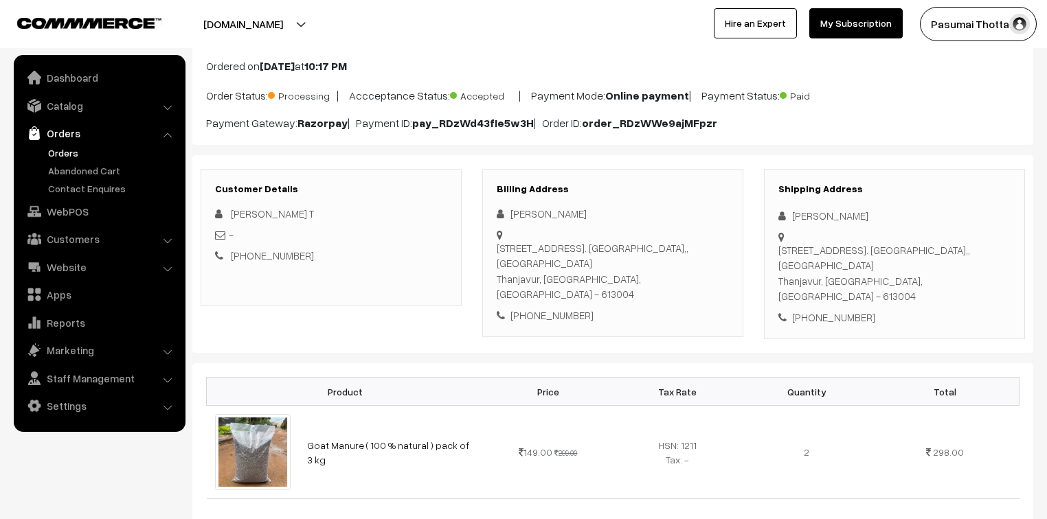
scroll to position [55, 0]
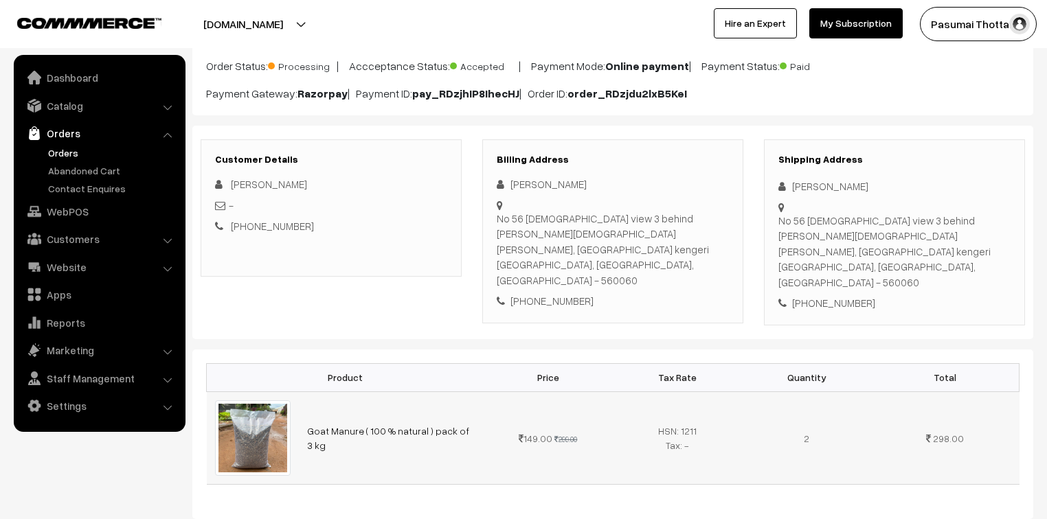
scroll to position [110, 0]
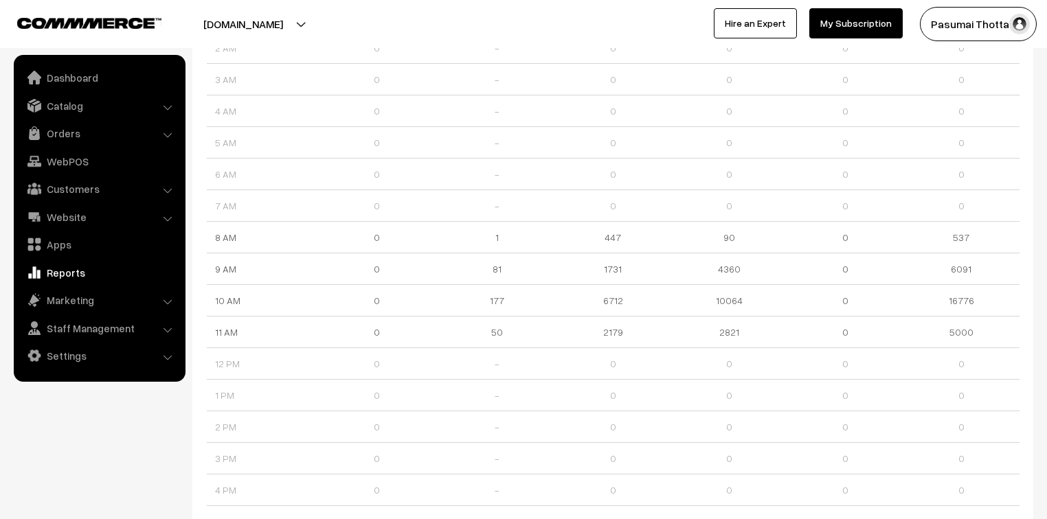
scroll to position [220, 0]
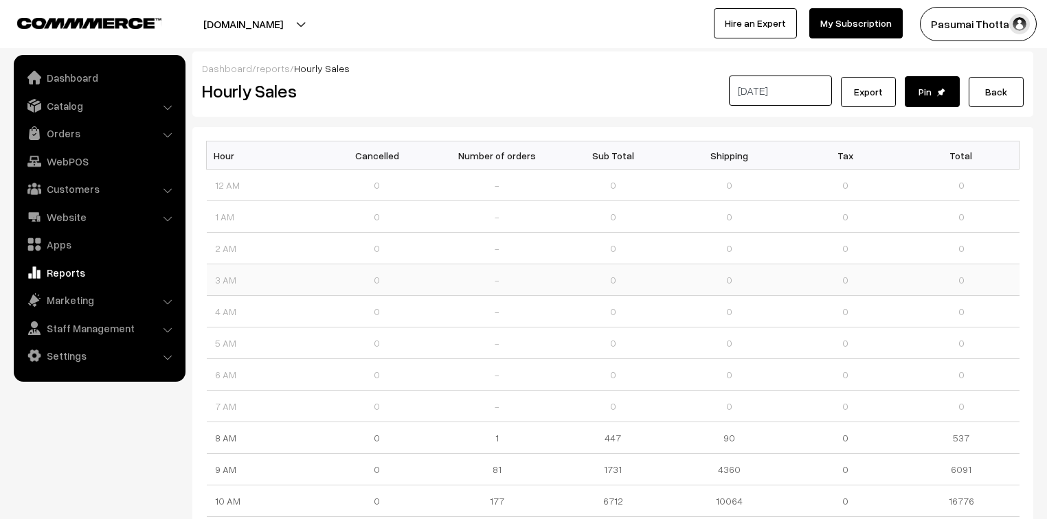
scroll to position [210, 0]
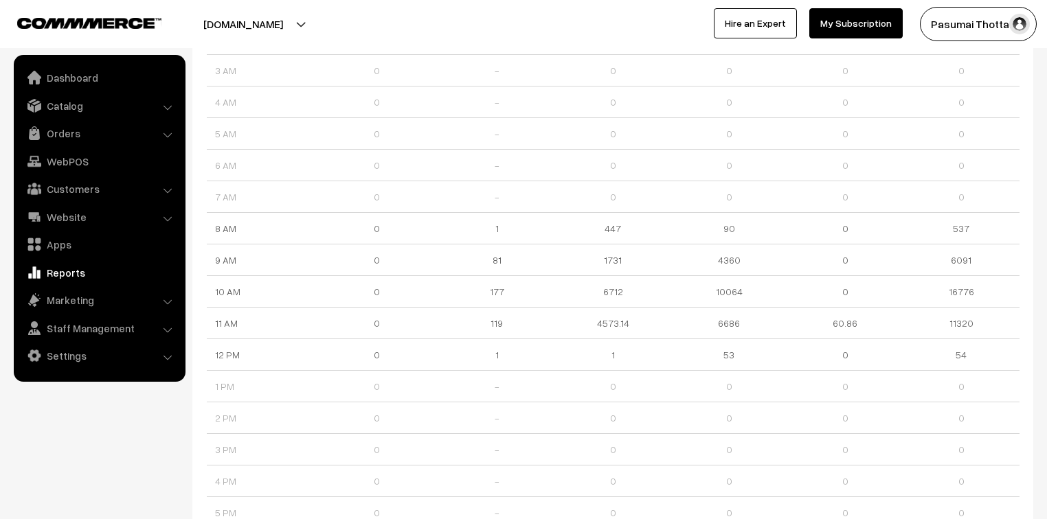
click at [456, 14] on div at bounding box center [258, 24] width 510 height 34
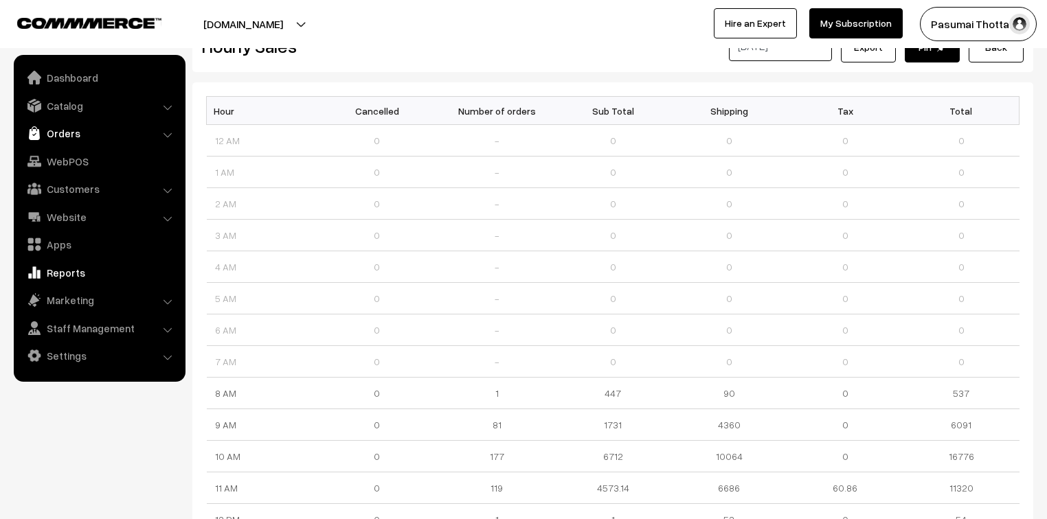
click at [49, 135] on link "Orders" at bounding box center [98, 133] width 163 height 25
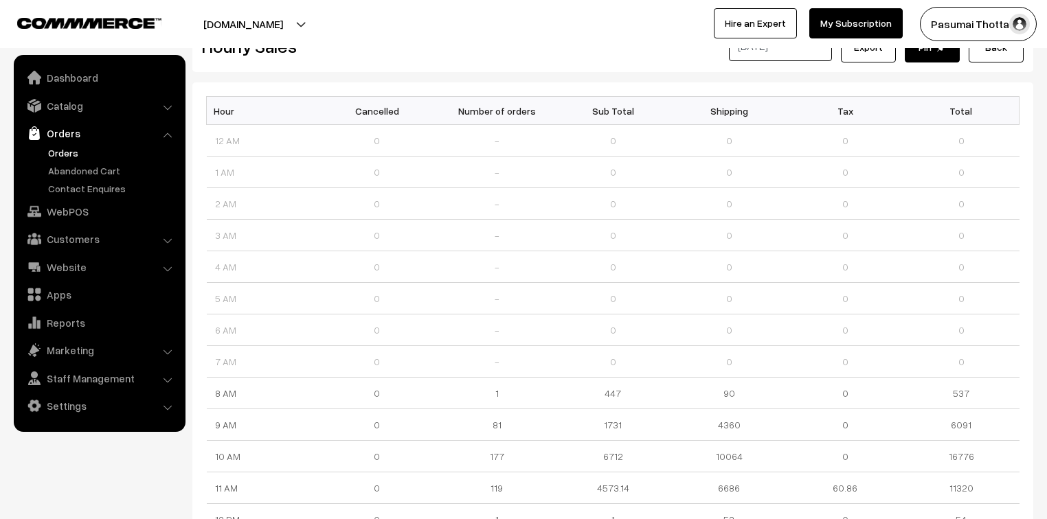
click at [74, 153] on link "Orders" at bounding box center [113, 153] width 136 height 14
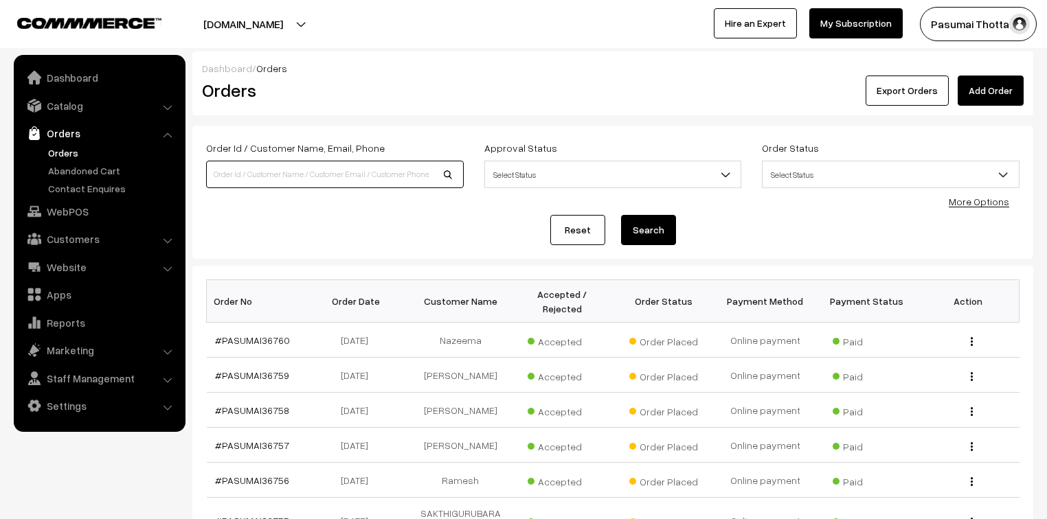
click at [234, 168] on input at bounding box center [335, 174] width 258 height 27
type input "8678908234"
click at [621, 215] on button "Search" at bounding box center [648, 230] width 55 height 30
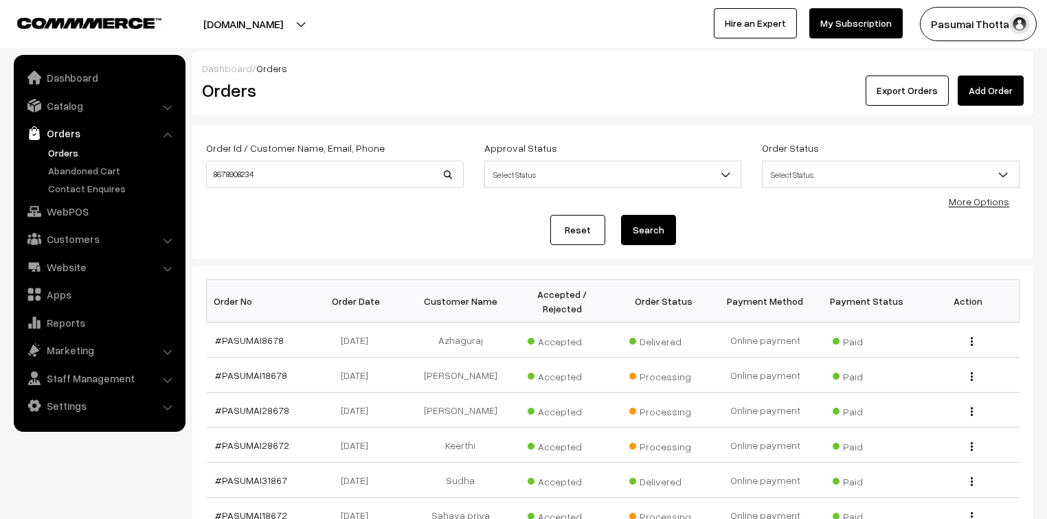
click at [652, 229] on button "Search" at bounding box center [648, 230] width 55 height 30
click at [646, 230] on button "Search" at bounding box center [648, 230] width 55 height 30
click at [641, 236] on button "Search" at bounding box center [648, 230] width 55 height 30
click at [285, 176] on input "8678908234" at bounding box center [335, 174] width 258 height 27
type input "gayathri"
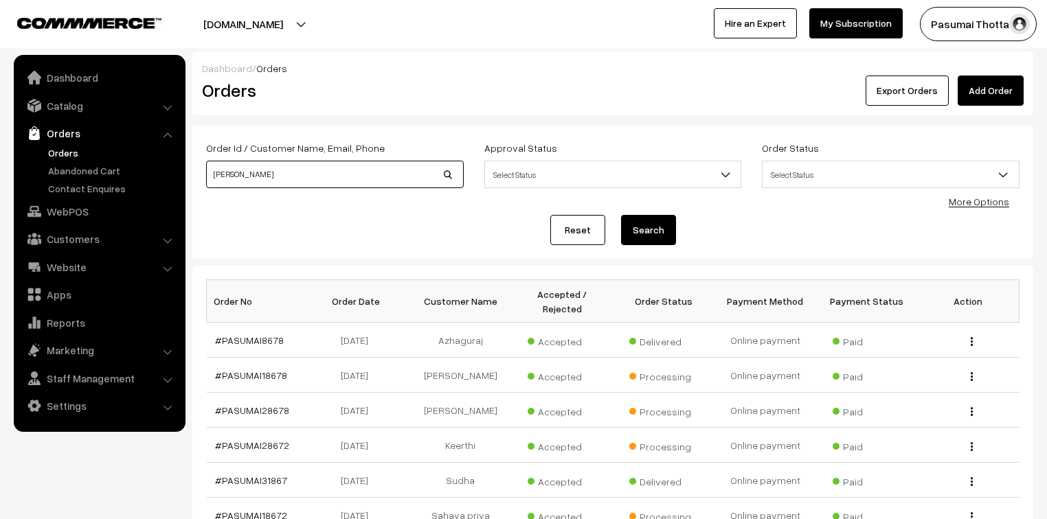
click at [621, 215] on button "Search" at bounding box center [648, 230] width 55 height 30
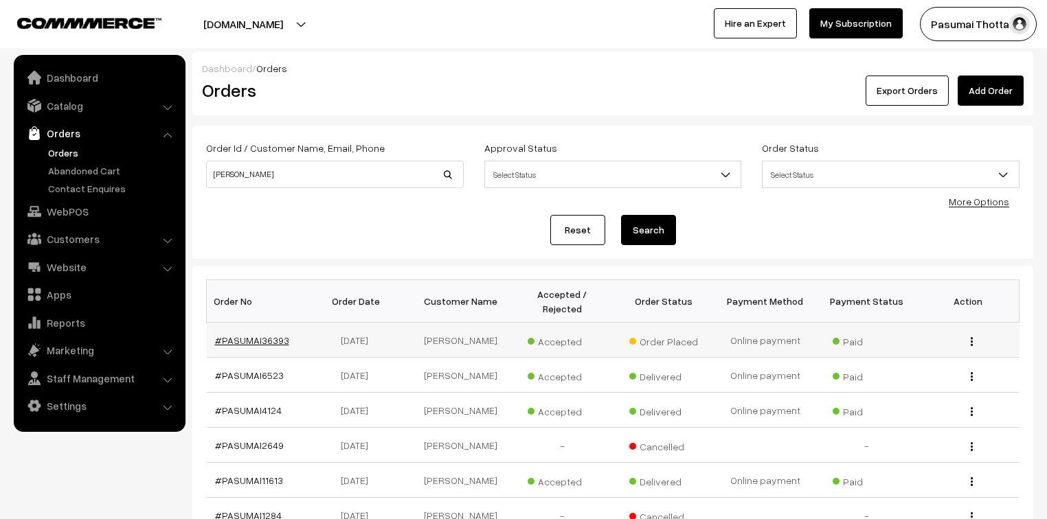
click at [273, 335] on link "#PASUMAI36393" at bounding box center [252, 341] width 74 height 12
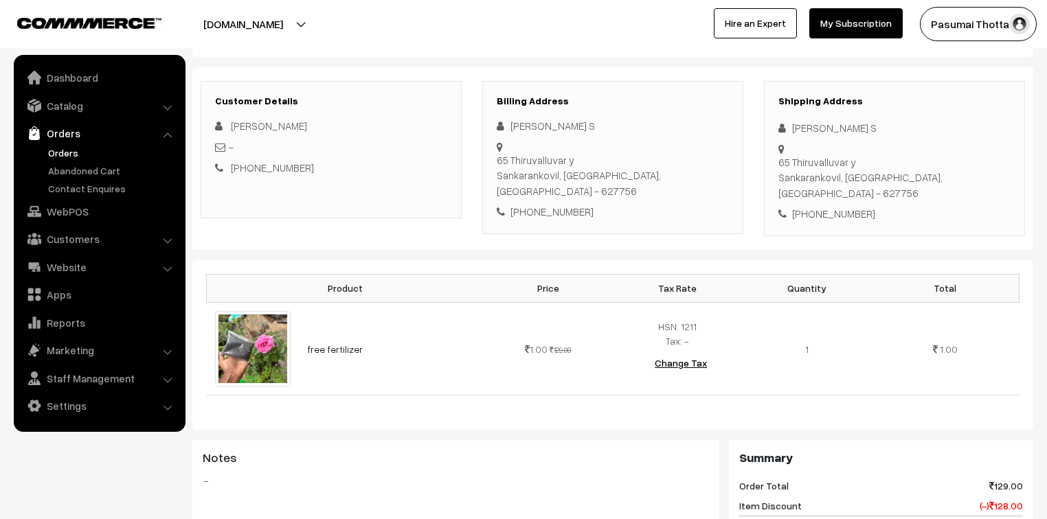
scroll to position [165, 0]
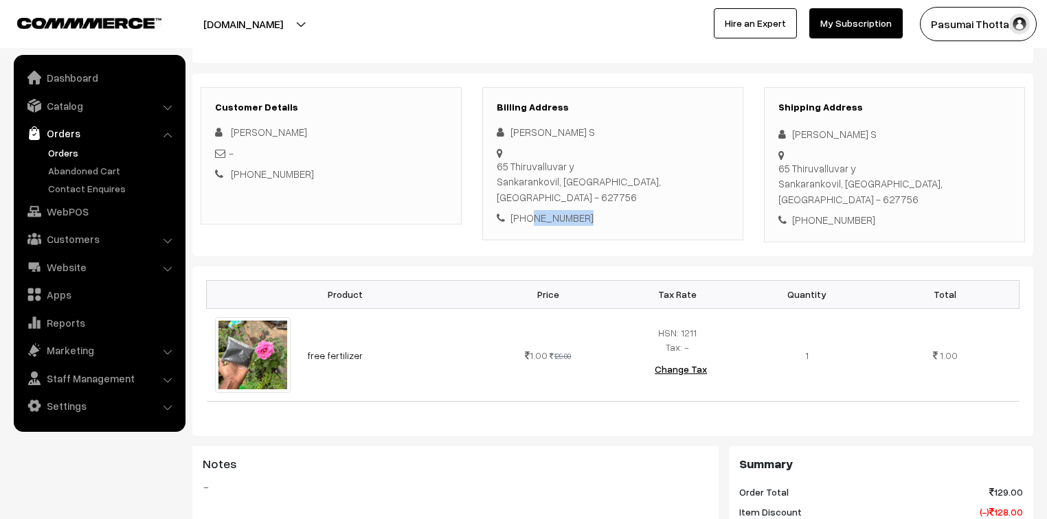
drag, startPoint x: 528, startPoint y: 190, endPoint x: 589, endPoint y: 193, distance: 60.5
click at [589, 210] on div "+91 8678908234" at bounding box center [613, 218] width 232 height 16
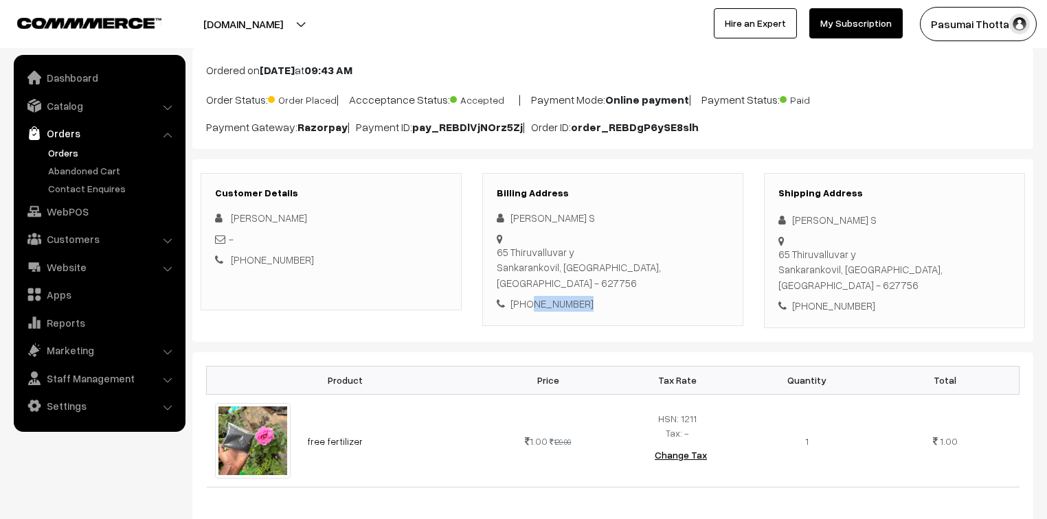
scroll to position [0, 0]
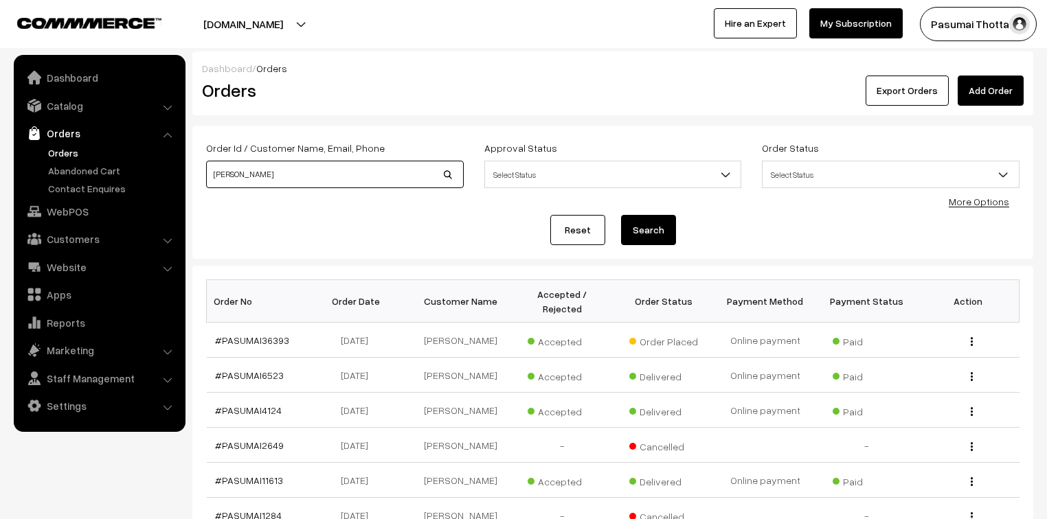
click at [257, 172] on input "[PERSON_NAME]" at bounding box center [335, 174] width 258 height 27
type input "g"
type input "8678908234"
click at [621, 215] on button "Search" at bounding box center [648, 230] width 55 height 30
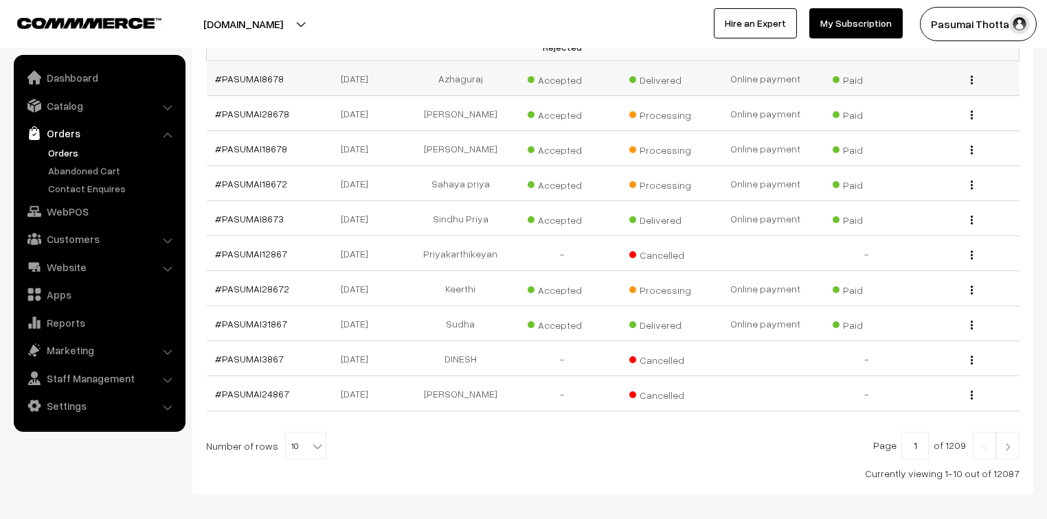
scroll to position [275, 0]
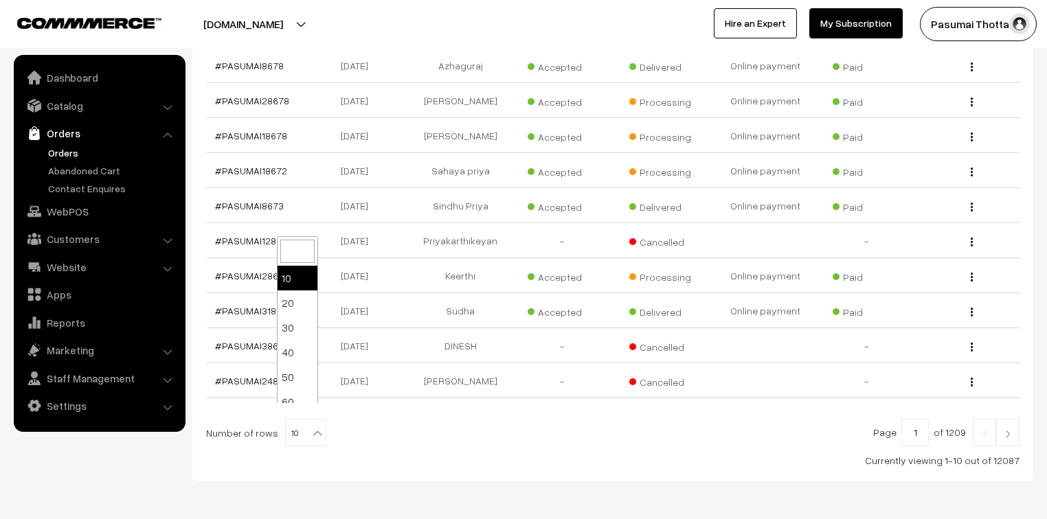
drag, startPoint x: 305, startPoint y: 416, endPoint x: 308, endPoint y: 407, distance: 9.3
click at [310, 427] on b at bounding box center [317, 434] width 14 height 14
select select "100"
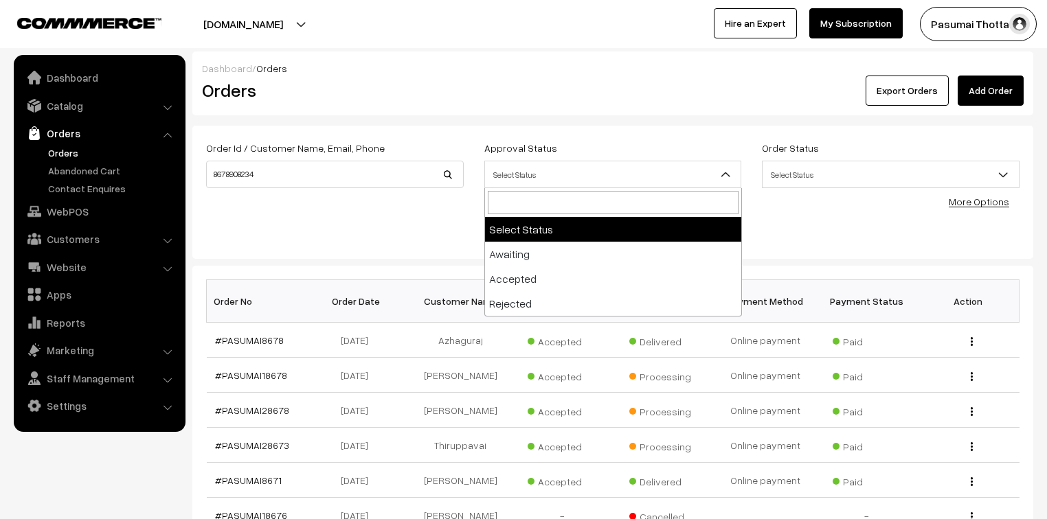
click at [547, 175] on span "Select Status" at bounding box center [613, 175] width 256 height 24
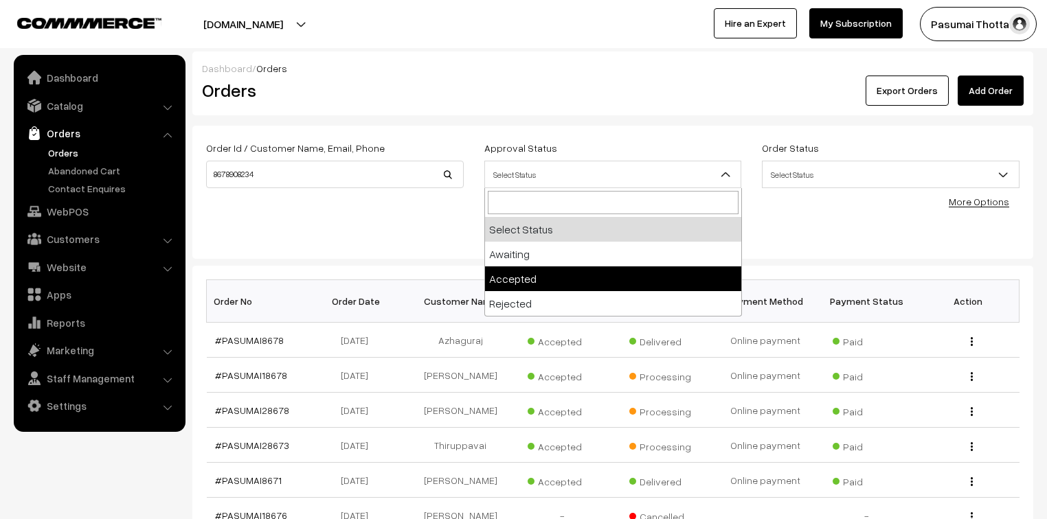
select select "1"
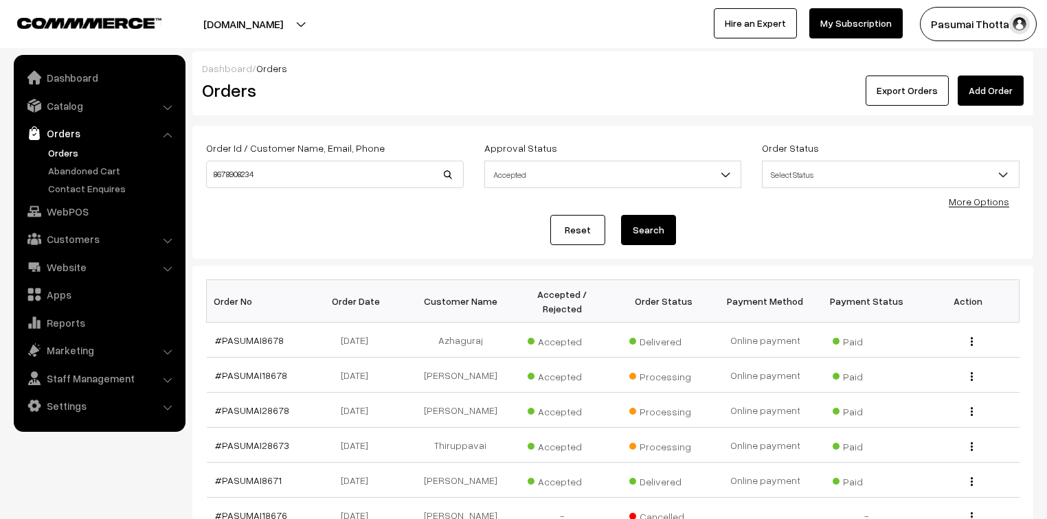
click at [646, 231] on button "Search" at bounding box center [648, 230] width 55 height 30
click at [821, 168] on span "Select Status" at bounding box center [891, 175] width 256 height 24
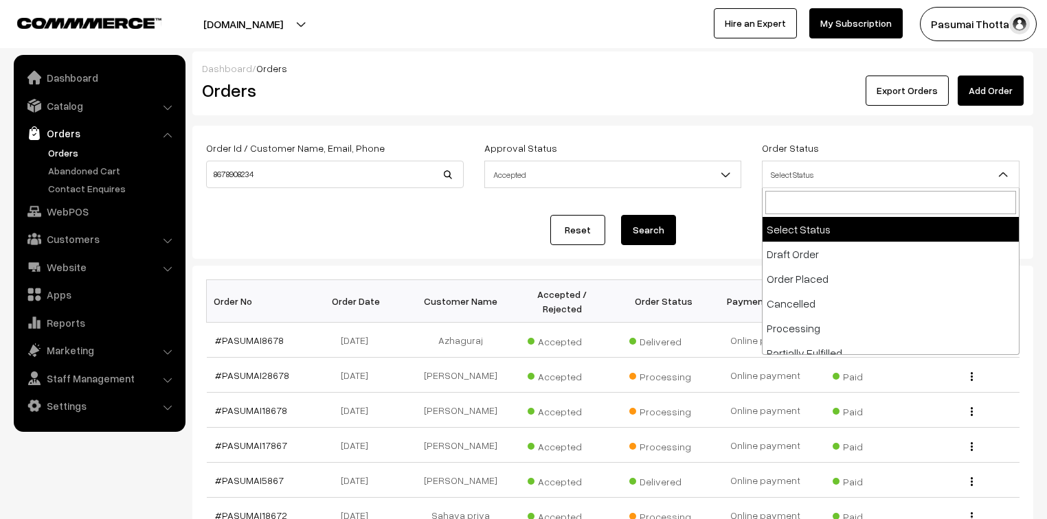
click at [701, 225] on div "Reset Search" at bounding box center [612, 230] width 813 height 30
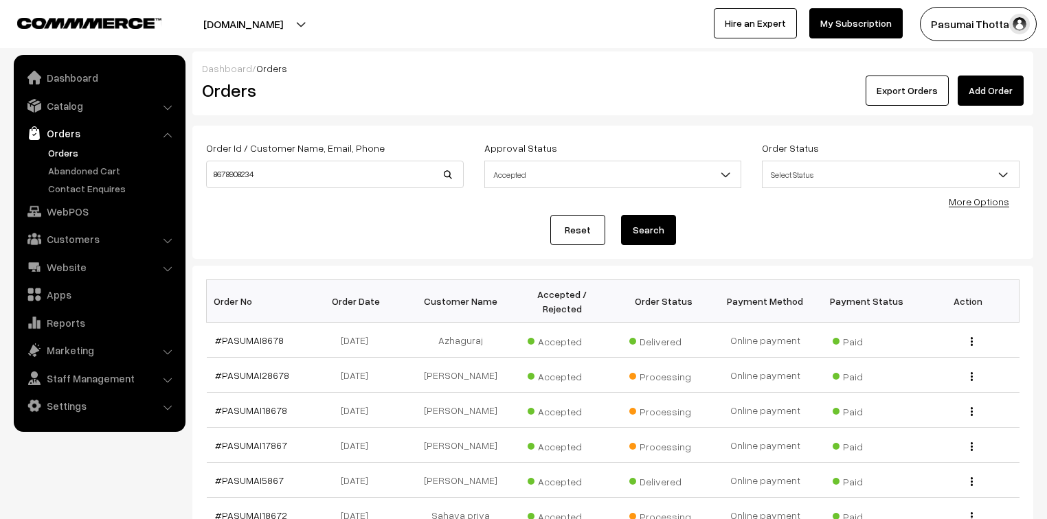
click at [967, 199] on link "More Options" at bounding box center [979, 202] width 60 height 12
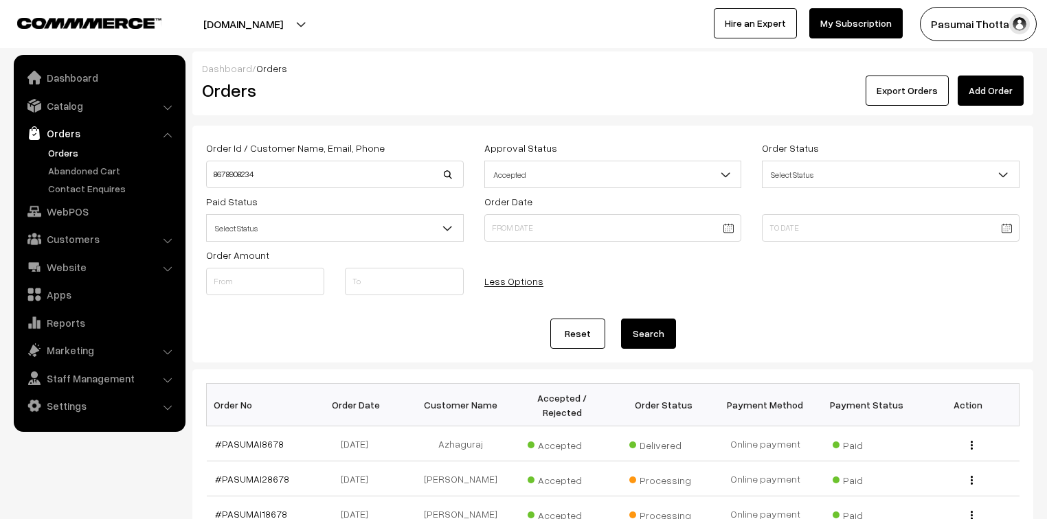
click at [365, 223] on span "Select Status" at bounding box center [335, 228] width 256 height 24
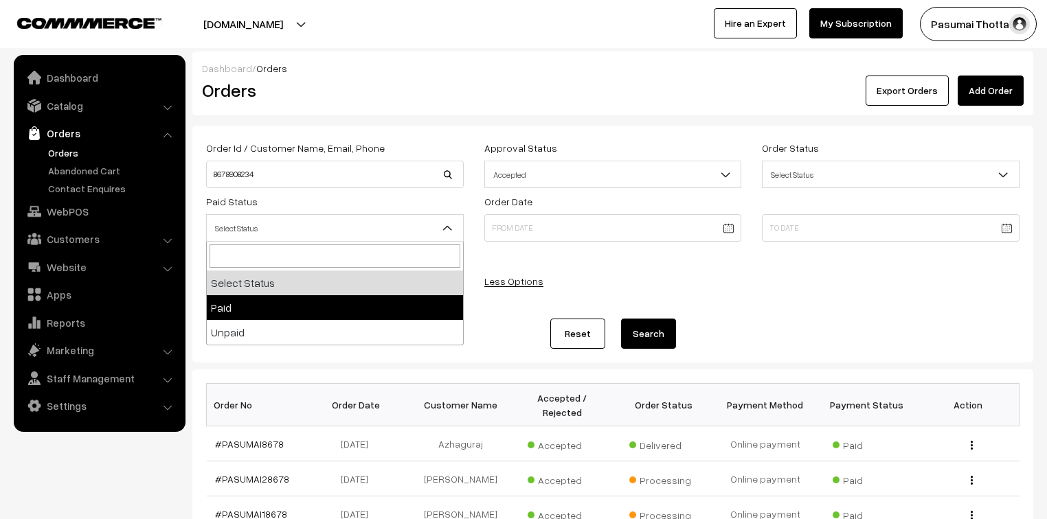
select select "1"
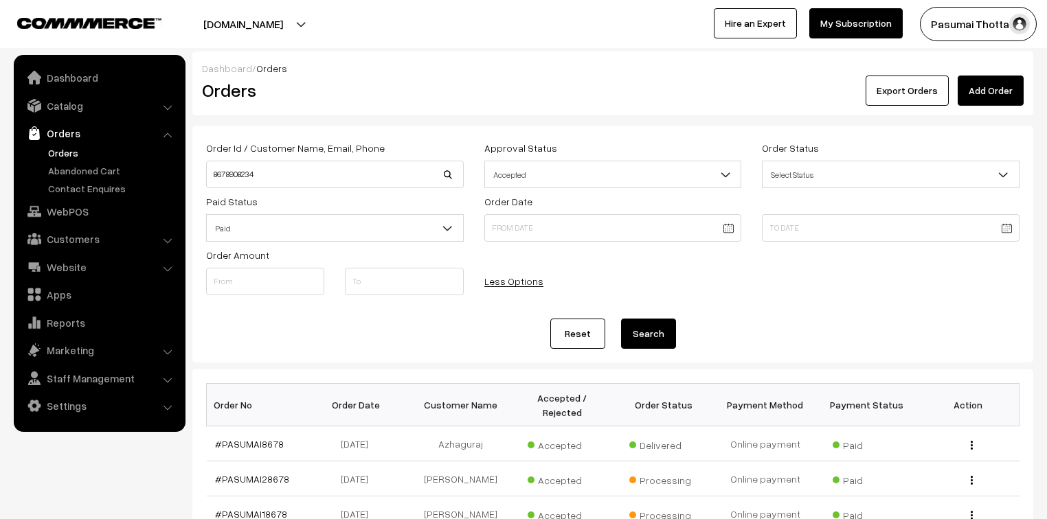
click at [647, 332] on button "Search" at bounding box center [648, 334] width 55 height 30
click at [583, 227] on body "Thank you for showing interest. Our team will call you shortly. Close [DOMAIN_N…" at bounding box center [523, 474] width 1047 height 949
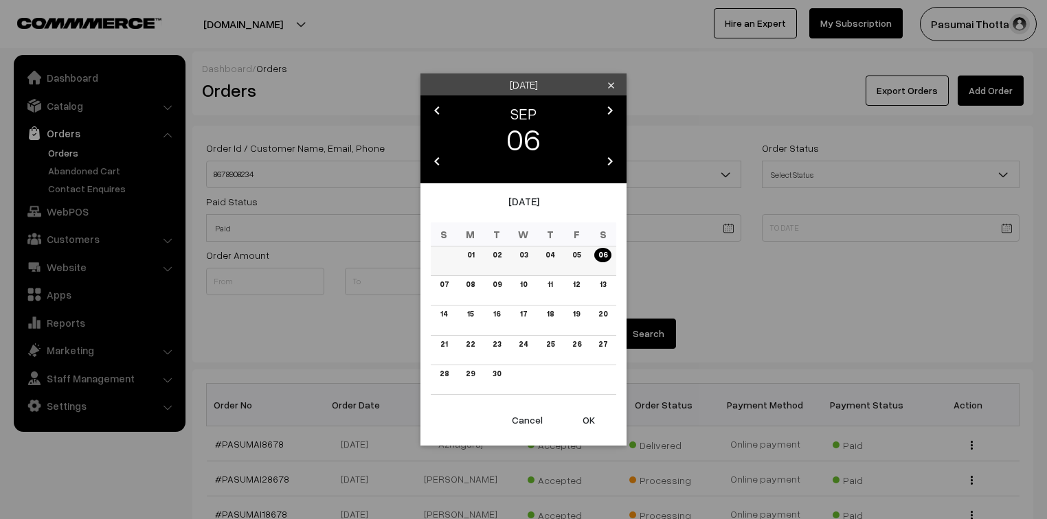
click at [599, 253] on link "06" at bounding box center [602, 255] width 17 height 14
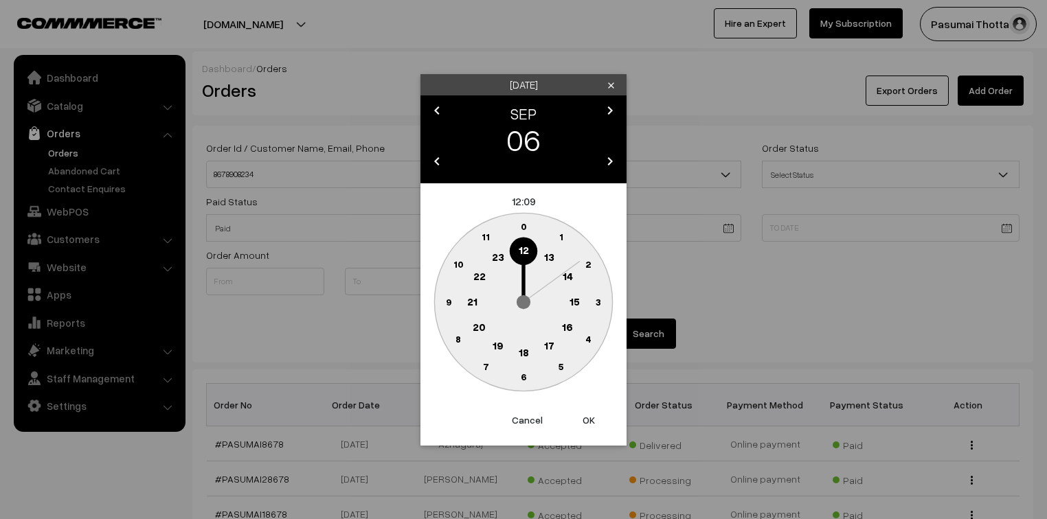
click at [587, 413] on button "OK" at bounding box center [588, 420] width 55 height 30
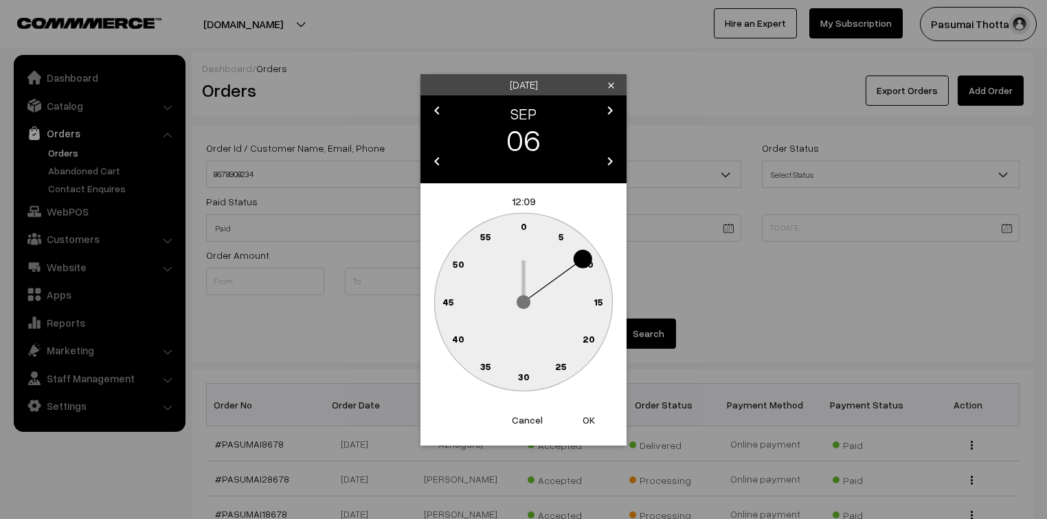
click at [587, 413] on button "OK" at bounding box center [588, 420] width 55 height 30
type input "[DATE] 12:09"
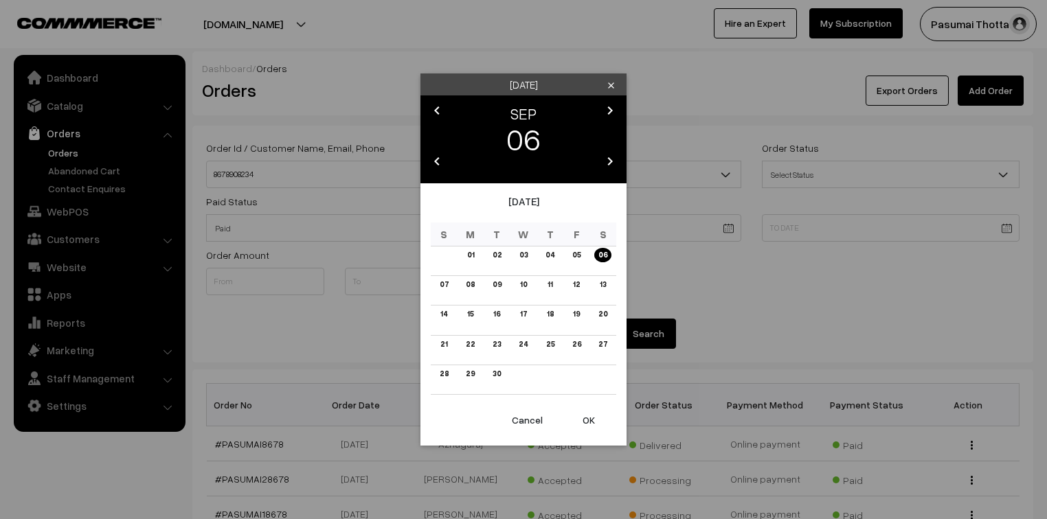
click at [825, 238] on body "Thank you for showing interest. Our team will call you shortly. Close [DOMAIN_N…" at bounding box center [523, 474] width 1047 height 949
click at [593, 421] on button "OK" at bounding box center [588, 420] width 55 height 30
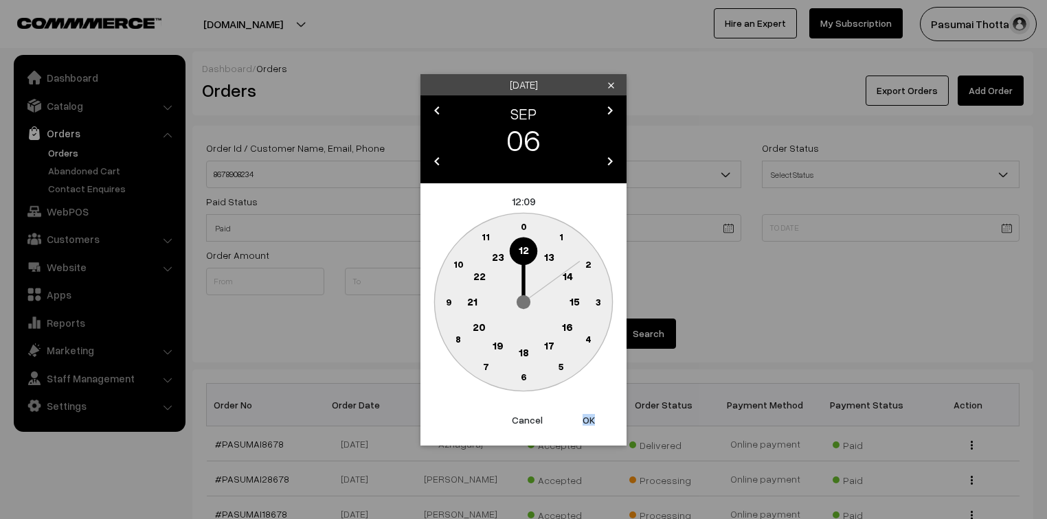
click at [593, 421] on button "OK" at bounding box center [588, 420] width 55 height 30
type input "[DATE] 12:09"
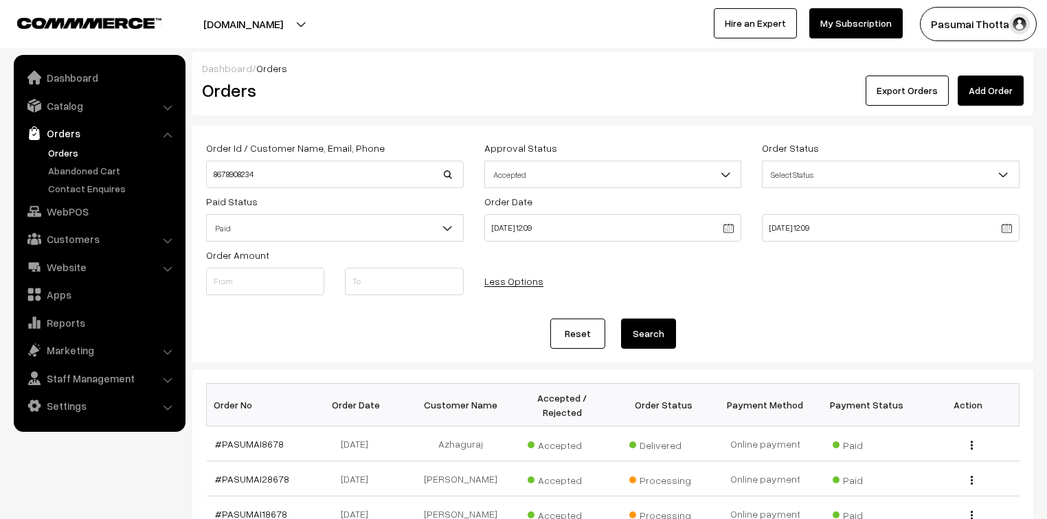
click at [640, 332] on button "Search" at bounding box center [648, 334] width 55 height 30
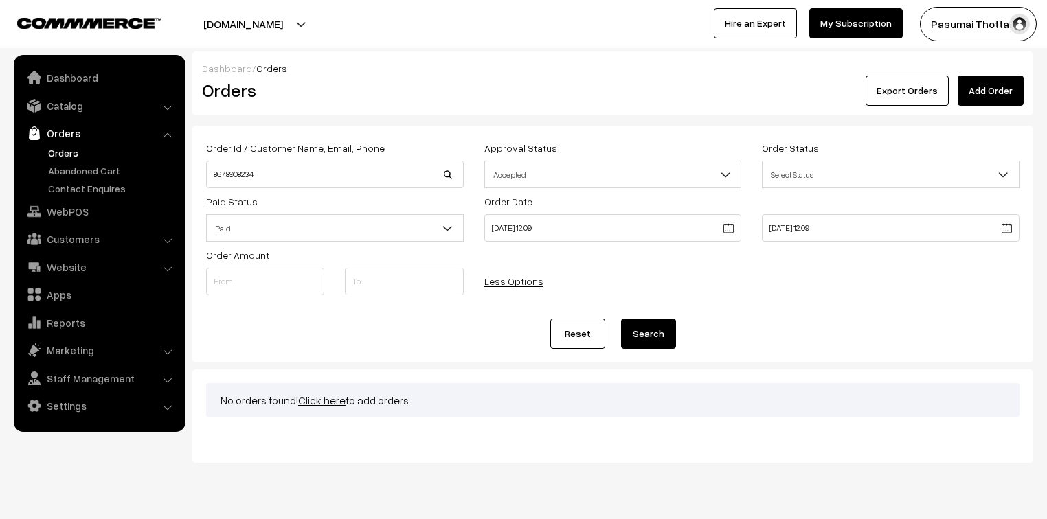
click at [568, 231] on body "Thank you for showing interest. Our team will call you shortly. Close [DOMAIN_N…" at bounding box center [523, 276] width 1047 height 552
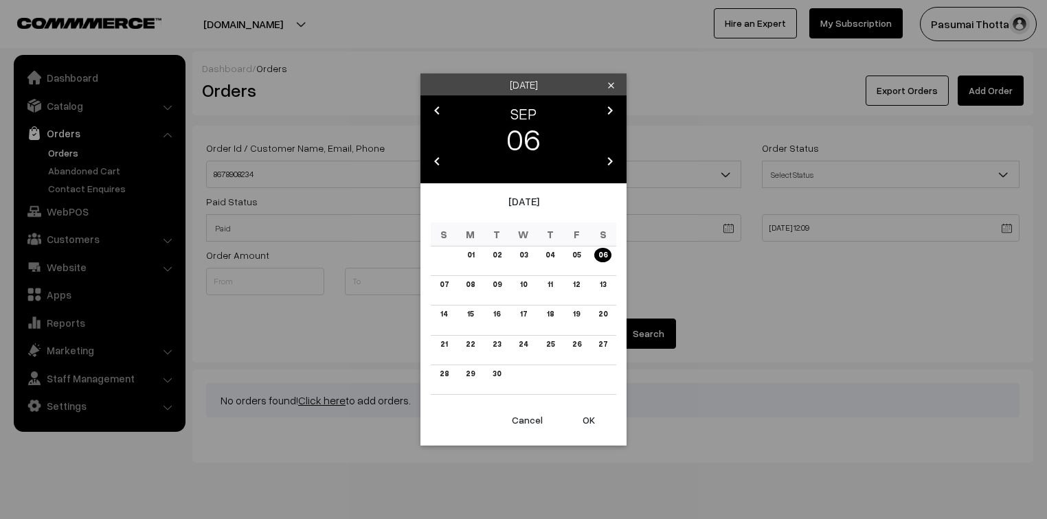
click at [588, 414] on button "OK" at bounding box center [588, 420] width 55 height 30
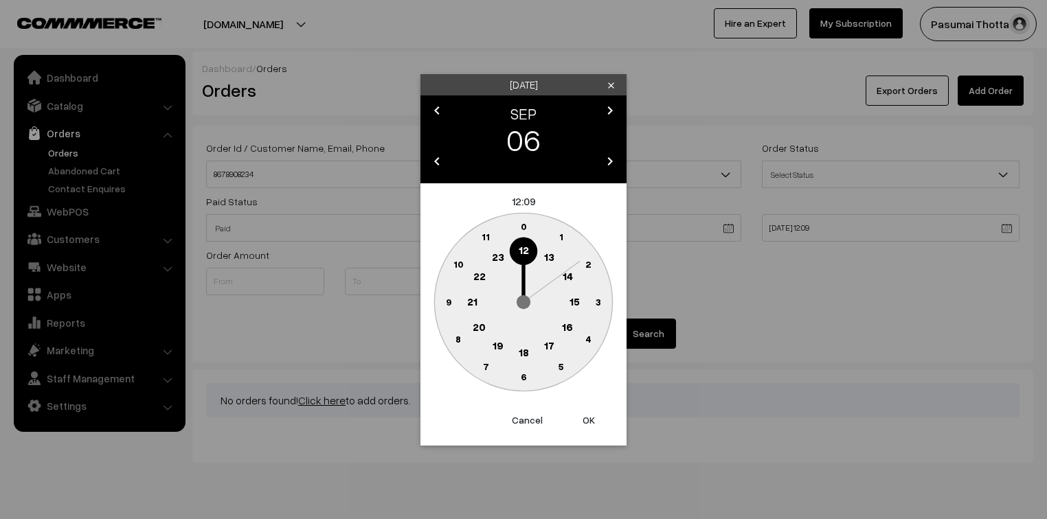
click at [463, 340] on circle at bounding box center [458, 340] width 28 height 28
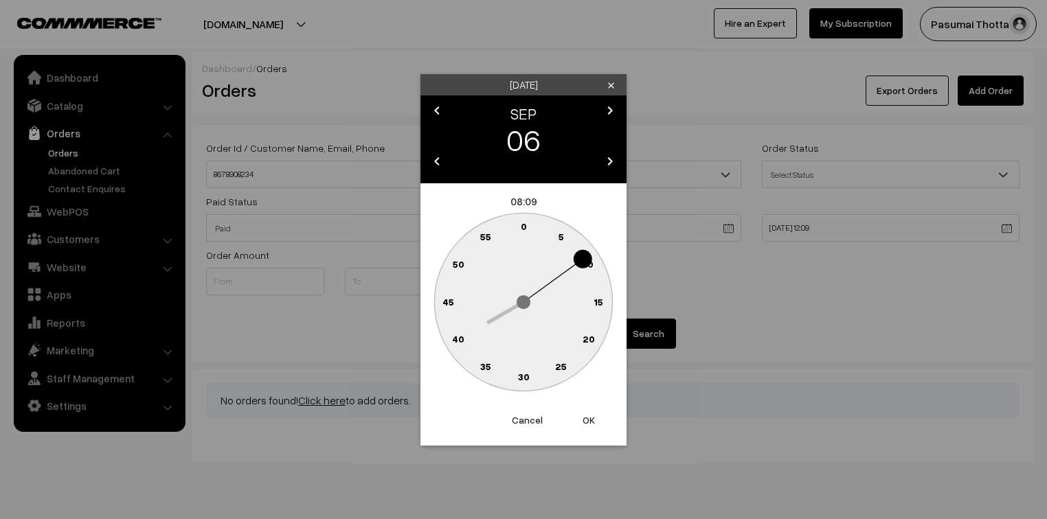
click at [589, 421] on button "OK" at bounding box center [588, 420] width 55 height 30
type input "[DATE] 08:09"
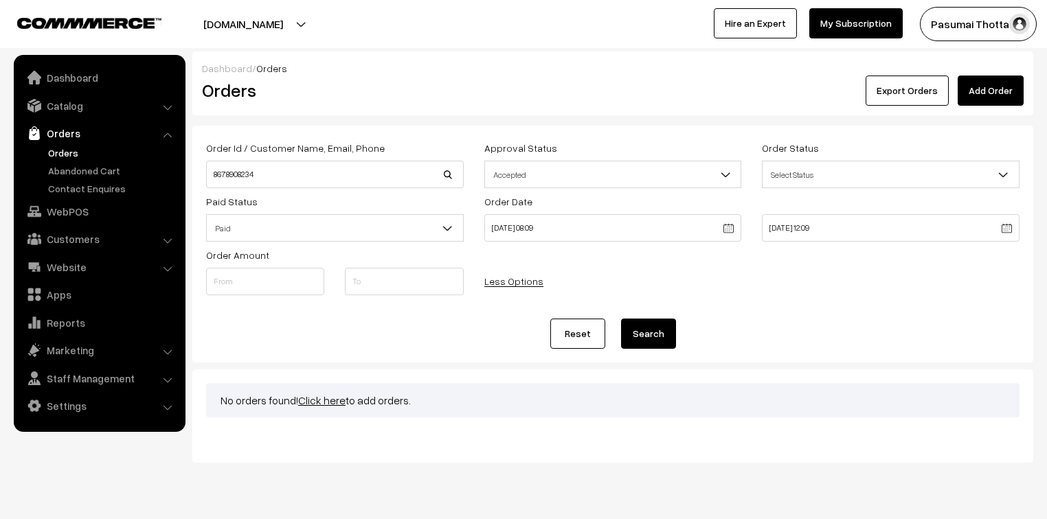
click at [588, 421] on div "Bulk Options Delete Selected Bulk Options No orders found! Click here to add or…" at bounding box center [612, 405] width 813 height 45
click at [645, 335] on button "Search" at bounding box center [648, 334] width 55 height 30
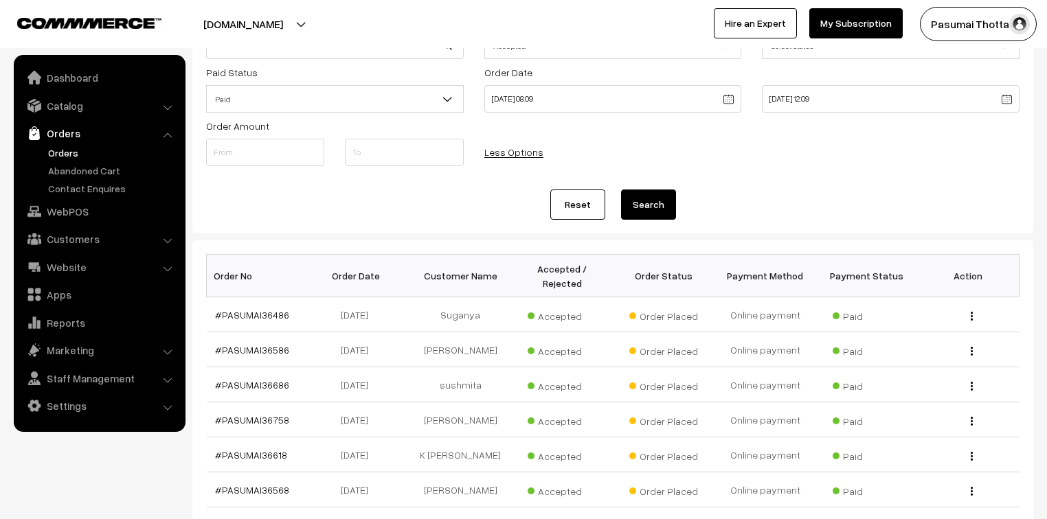
scroll to position [110, 0]
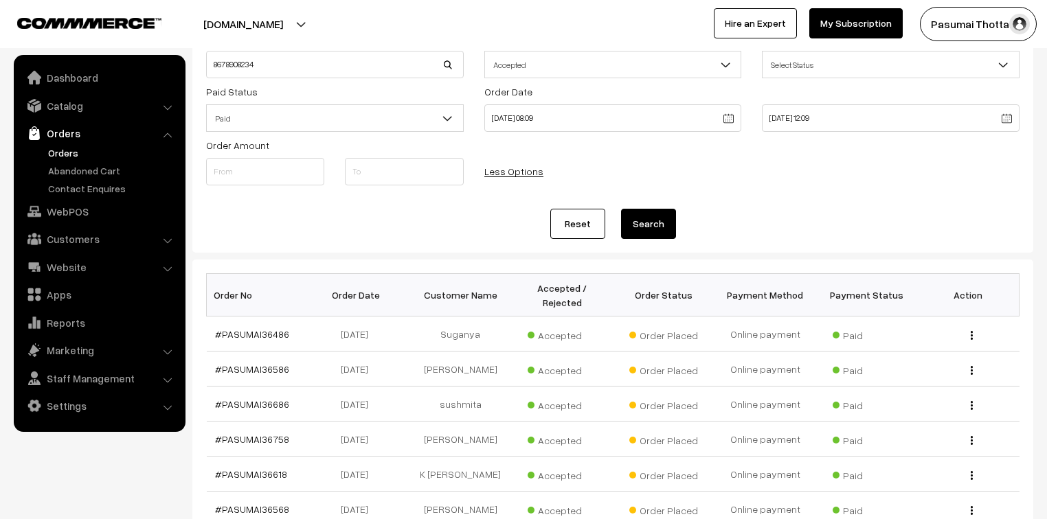
click at [311, 203] on div "Order Id / Customer Name, Email, Phone 8678908234 Approval Status Select Status…" at bounding box center [612, 135] width 813 height 210
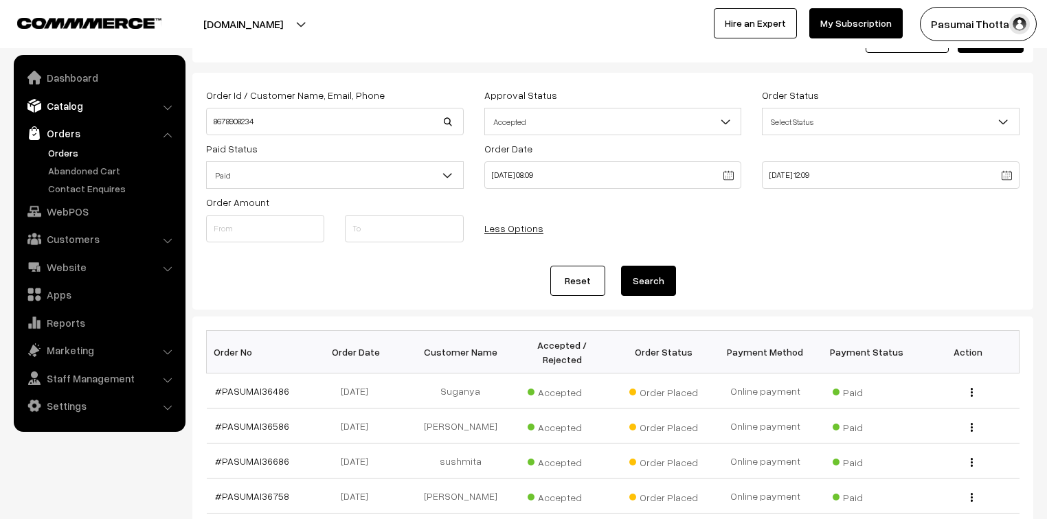
scroll to position [0, 0]
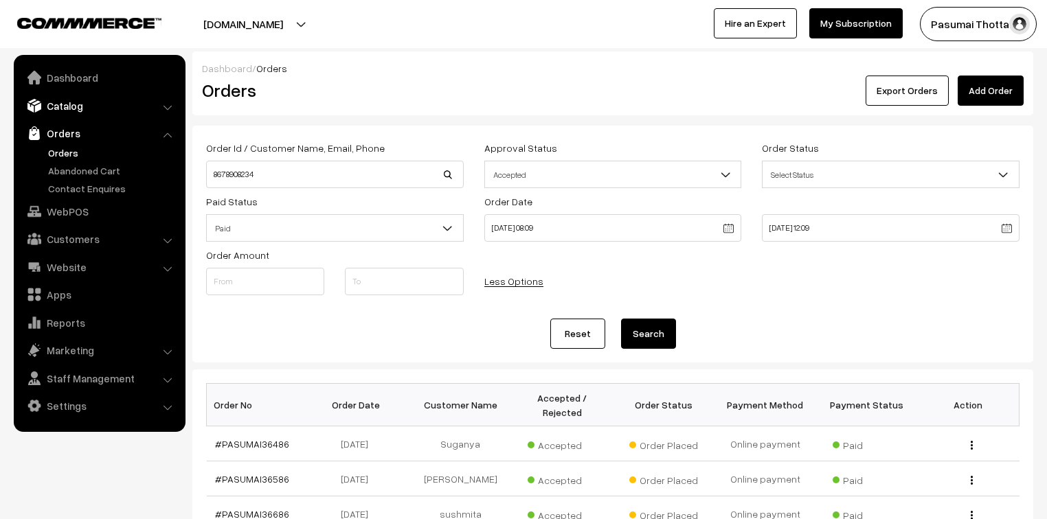
drag, startPoint x: 80, startPoint y: 113, endPoint x: 69, endPoint y: 113, distance: 10.3
click at [79, 113] on link "Catalog" at bounding box center [98, 105] width 163 height 25
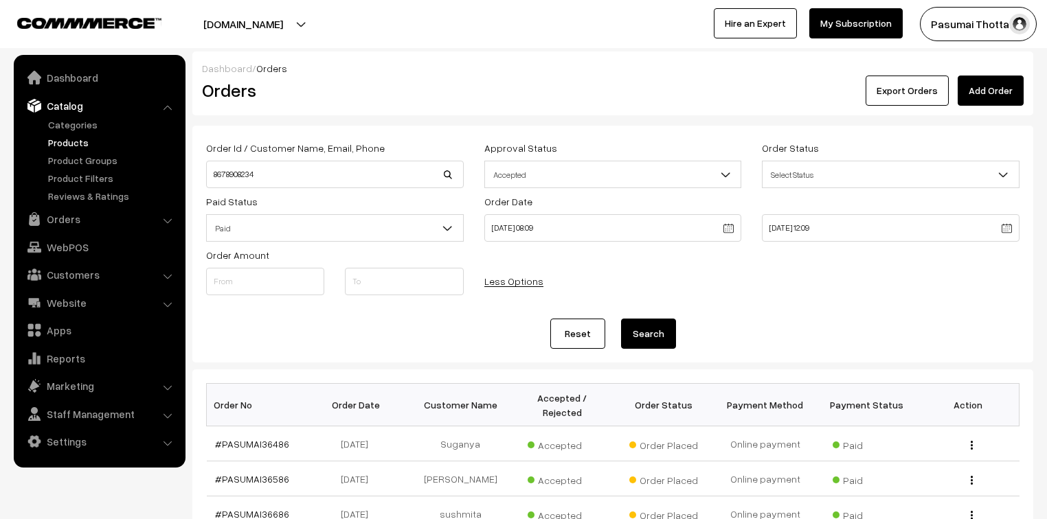
click at [63, 143] on link "Products" at bounding box center [113, 142] width 136 height 14
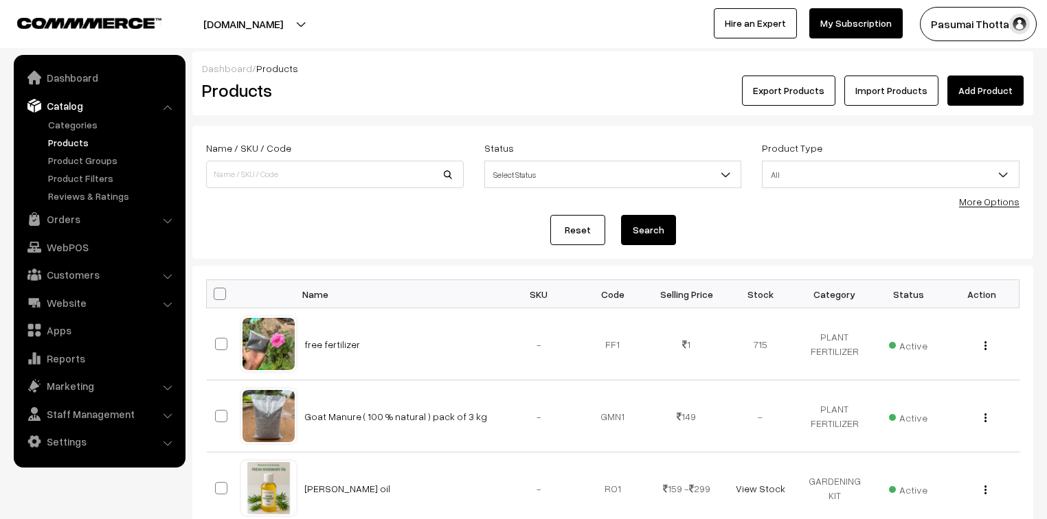
click at [640, 153] on div "Status Select Status Active Inactive Select Status" at bounding box center [613, 163] width 258 height 49
click at [519, 68] on div "Dashboard / Products" at bounding box center [613, 68] width 822 height 14
